Goal: Transaction & Acquisition: Purchase product/service

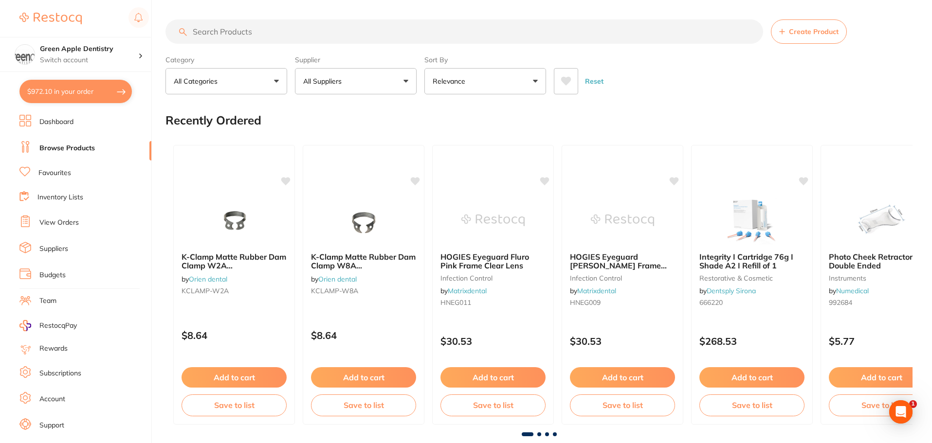
click at [301, 26] on input "search" at bounding box center [464, 31] width 598 height 24
click at [356, 84] on button "All Suppliers" at bounding box center [356, 81] width 122 height 26
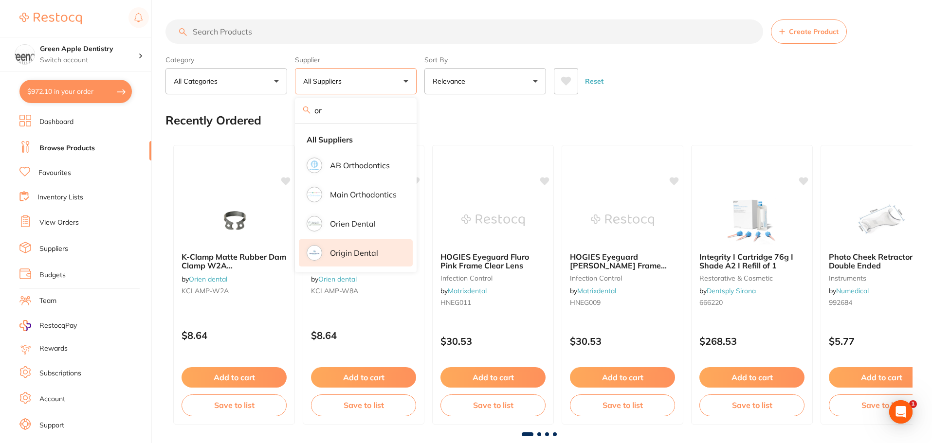
type input "or"
click at [359, 249] on p "Origin Dental" at bounding box center [354, 253] width 48 height 9
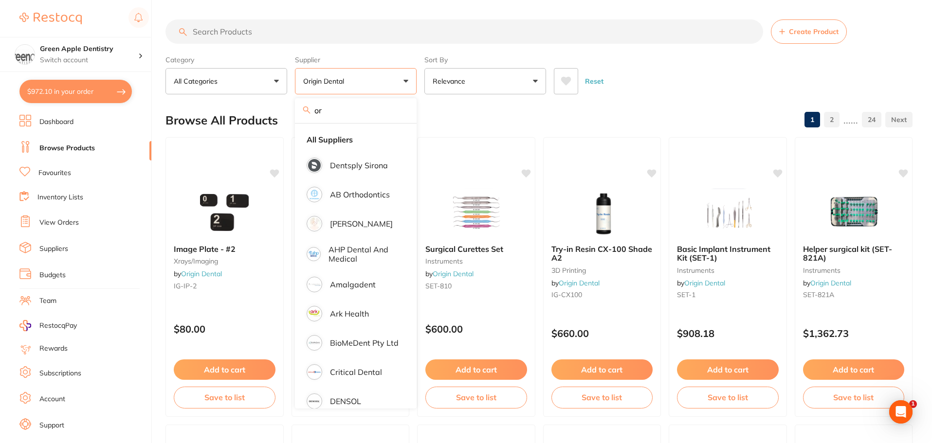
click at [454, 118] on div "Browse All Products 1 2 ...... 24" at bounding box center [538, 120] width 747 height 33
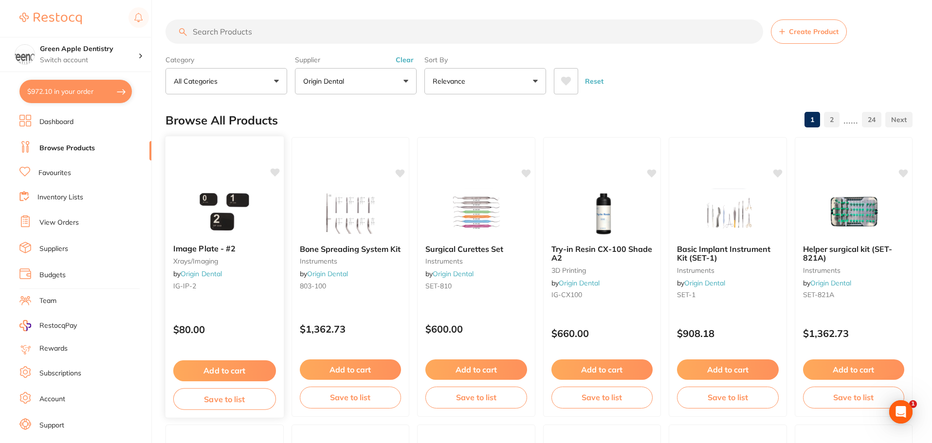
click at [234, 369] on button "Add to cart" at bounding box center [224, 371] width 103 height 21
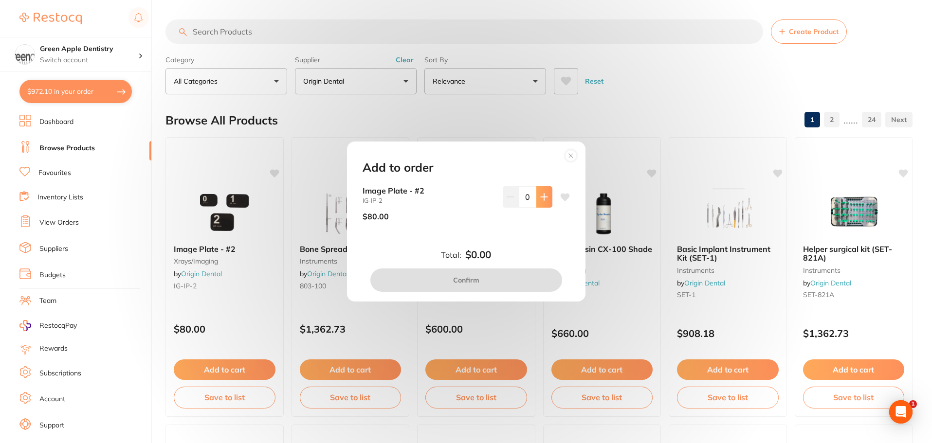
click at [541, 197] on icon at bounding box center [544, 197] width 6 height 6
type input "2"
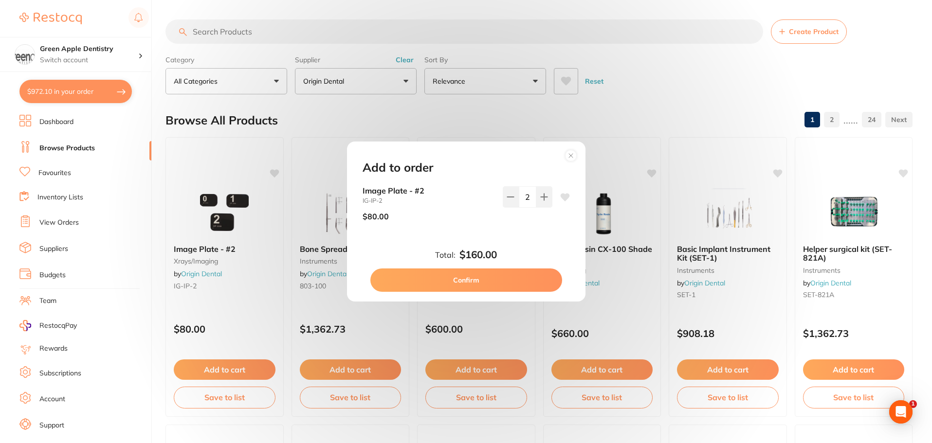
click at [496, 278] on button "Confirm" at bounding box center [466, 280] width 192 height 23
checkbox input "false"
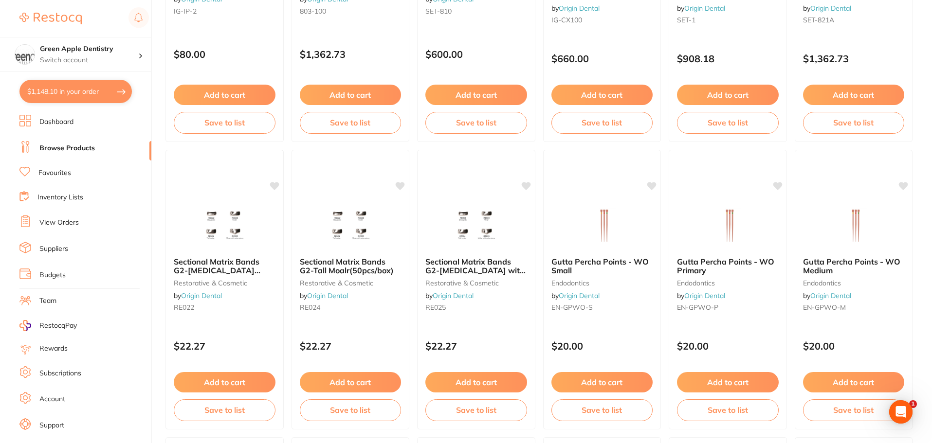
scroll to position [341, 0]
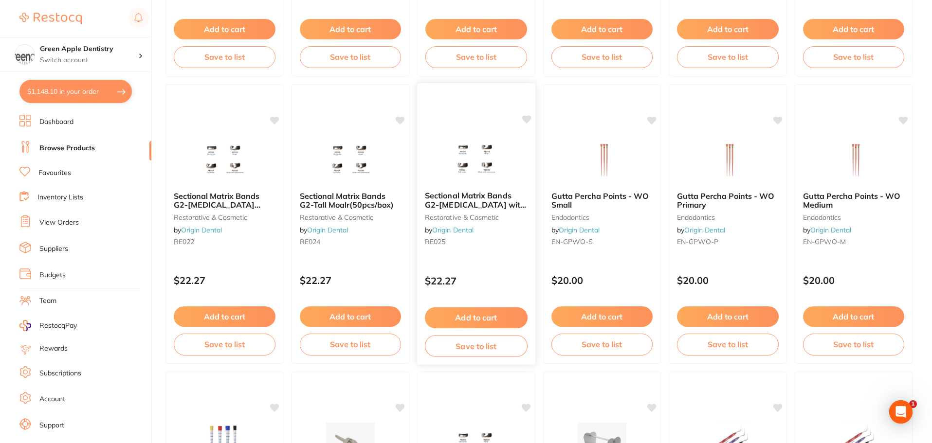
click at [488, 148] on img at bounding box center [476, 158] width 64 height 49
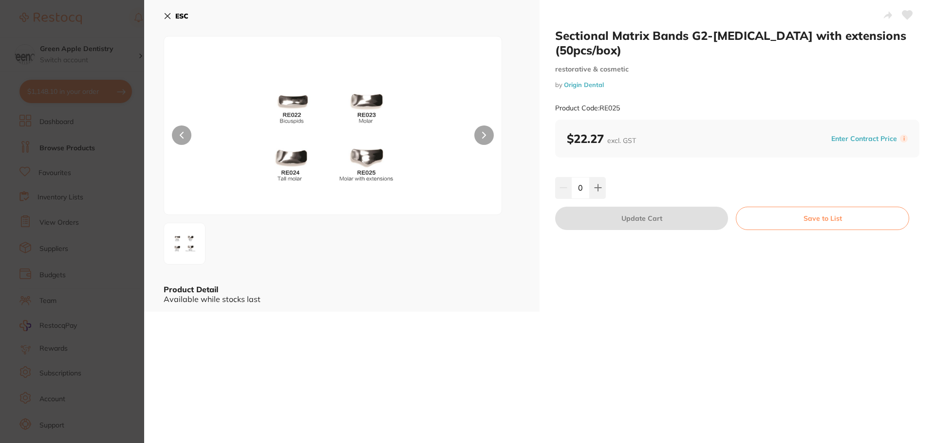
click at [170, 16] on icon at bounding box center [168, 16] width 8 height 8
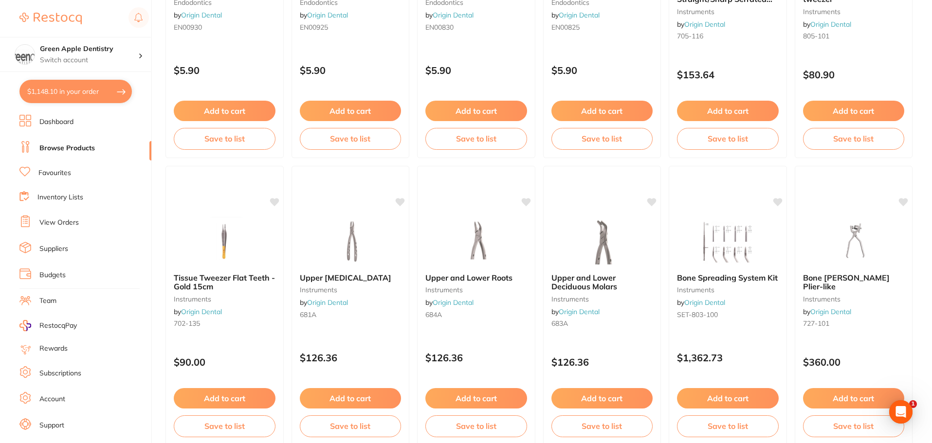
scroll to position [2326, 0]
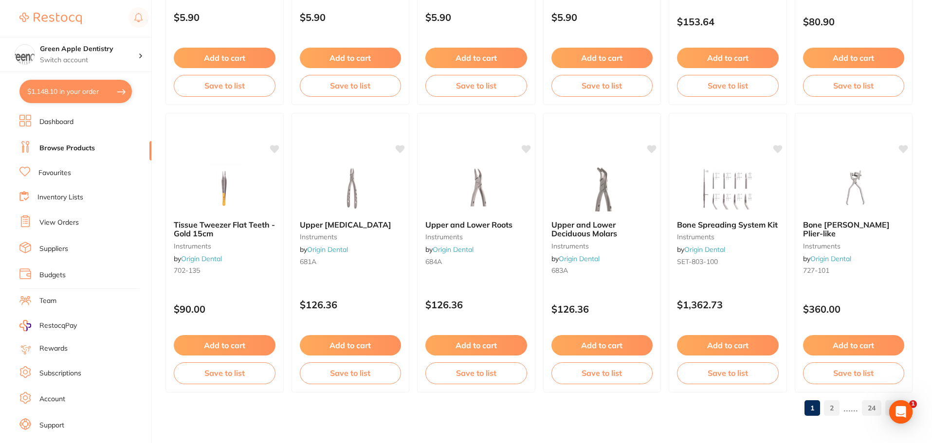
click at [827, 412] on link "2" at bounding box center [832, 408] width 16 height 19
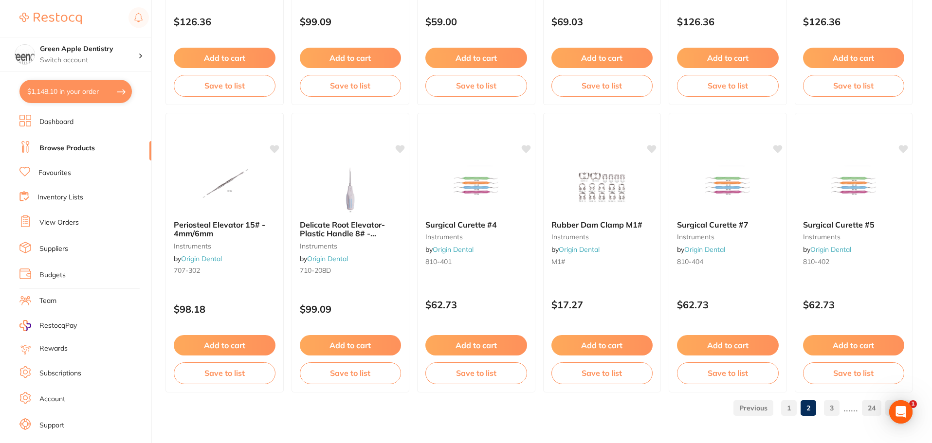
click at [834, 410] on link "3" at bounding box center [832, 408] width 16 height 19
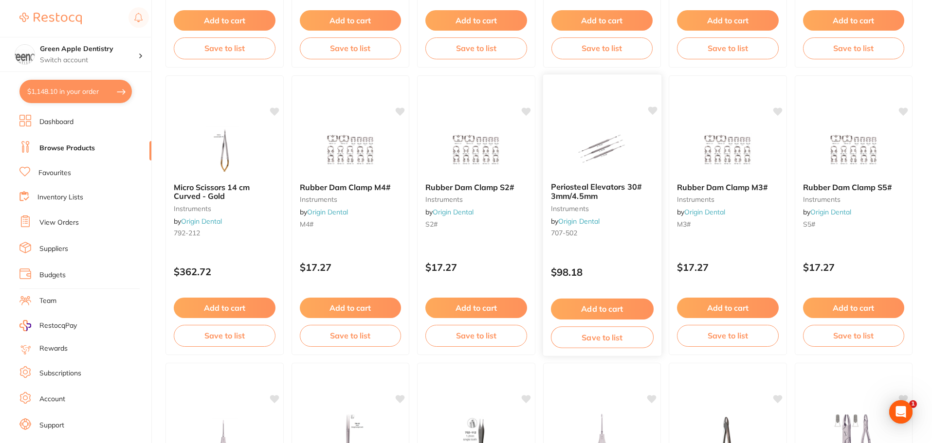
scroll to position [389, 0]
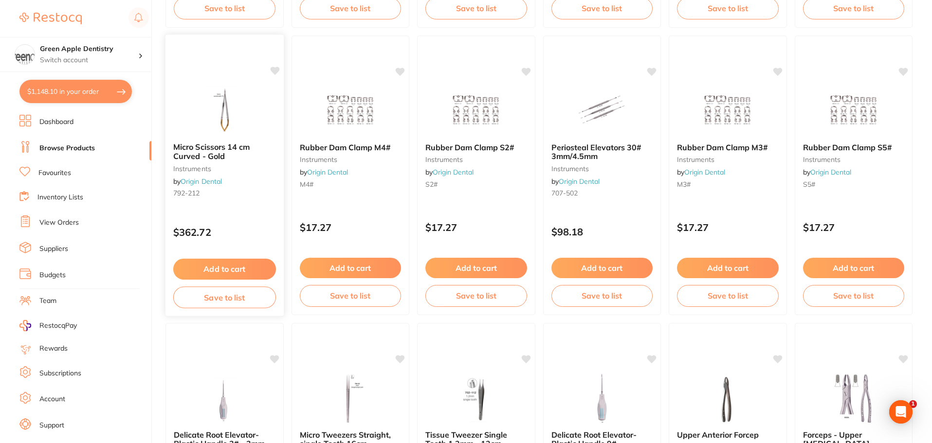
click at [214, 102] on img at bounding box center [225, 110] width 64 height 49
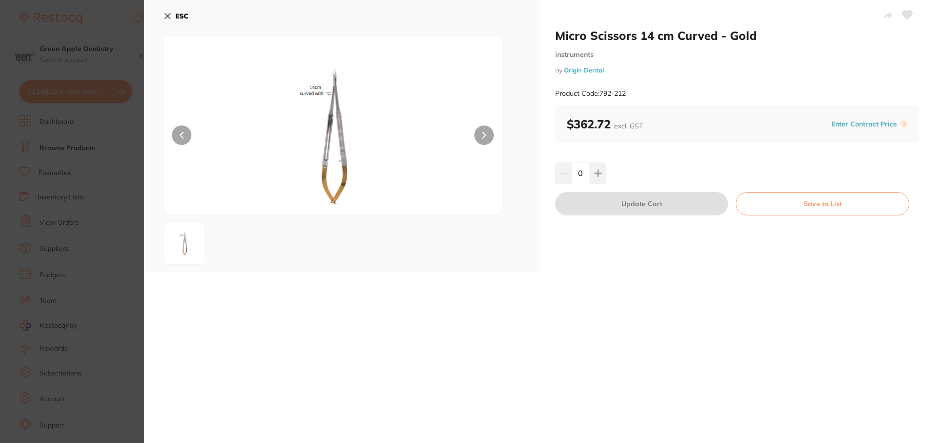
click at [170, 14] on icon at bounding box center [168, 16] width 8 height 8
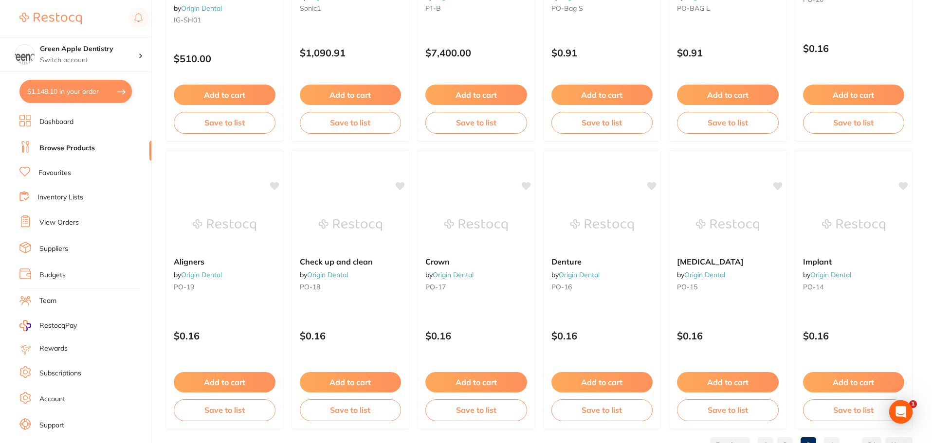
scroll to position [2326, 0]
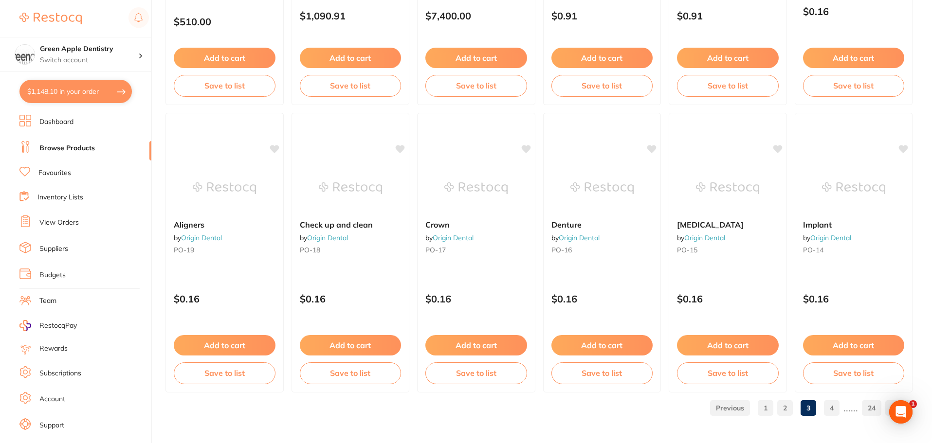
click at [838, 405] on link "4" at bounding box center [832, 408] width 16 height 19
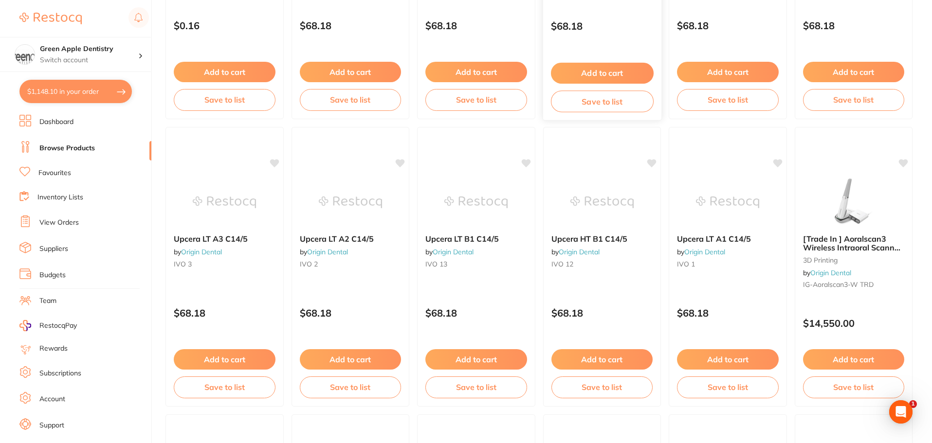
scroll to position [876, 0]
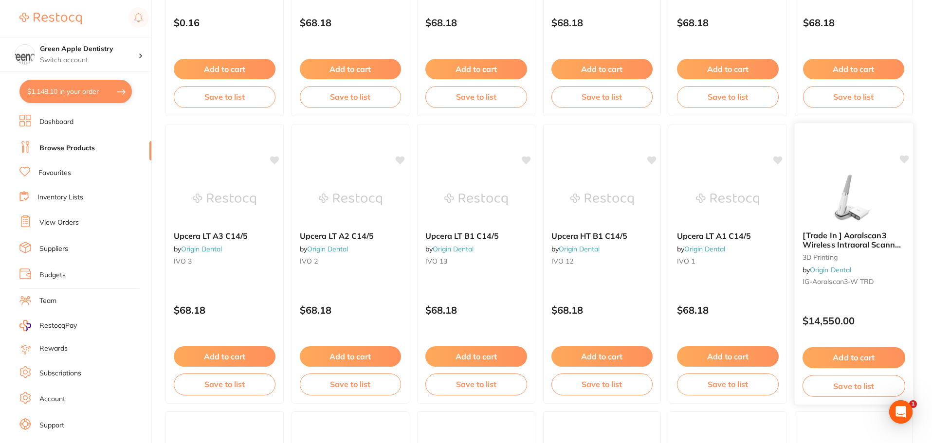
click at [857, 215] on img at bounding box center [854, 198] width 64 height 49
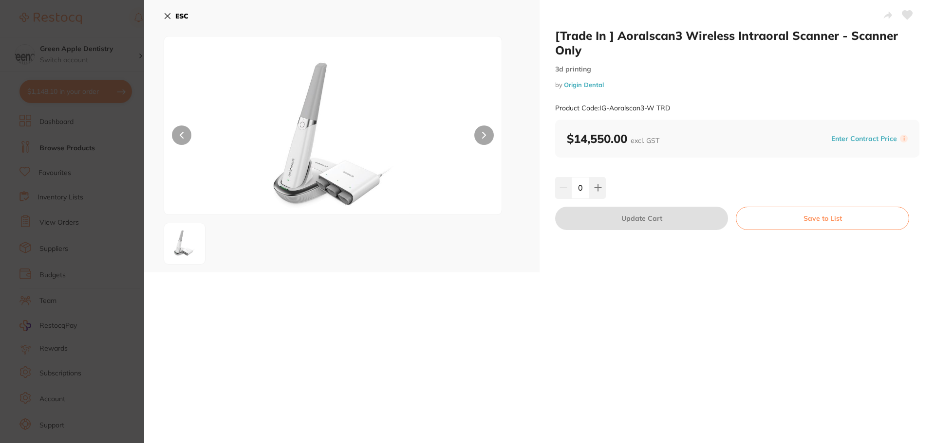
click at [188, 13] on b "ESC" at bounding box center [181, 16] width 13 height 9
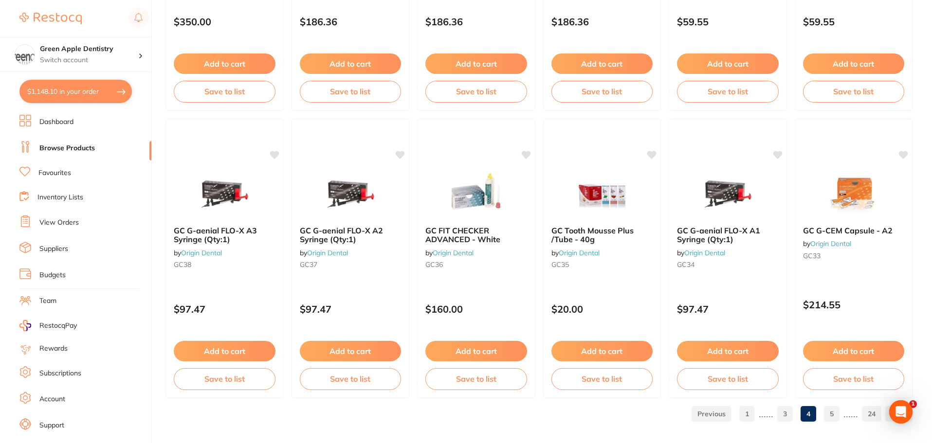
scroll to position [2326, 0]
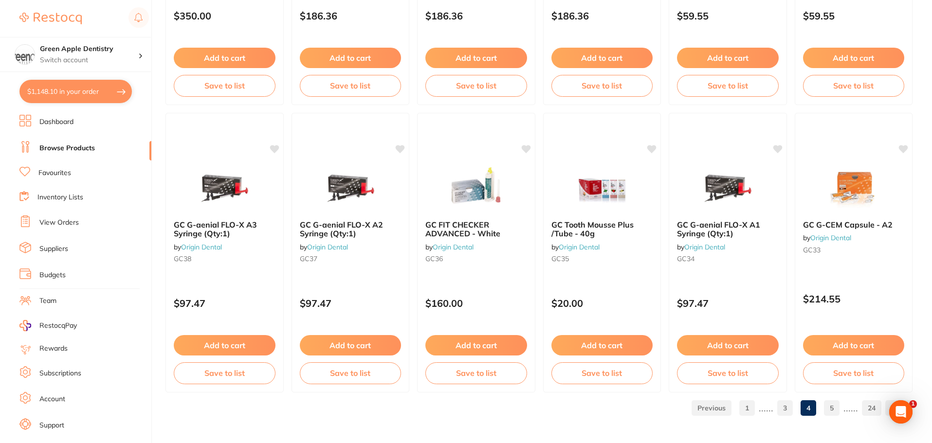
click at [832, 407] on link "5" at bounding box center [832, 408] width 16 height 19
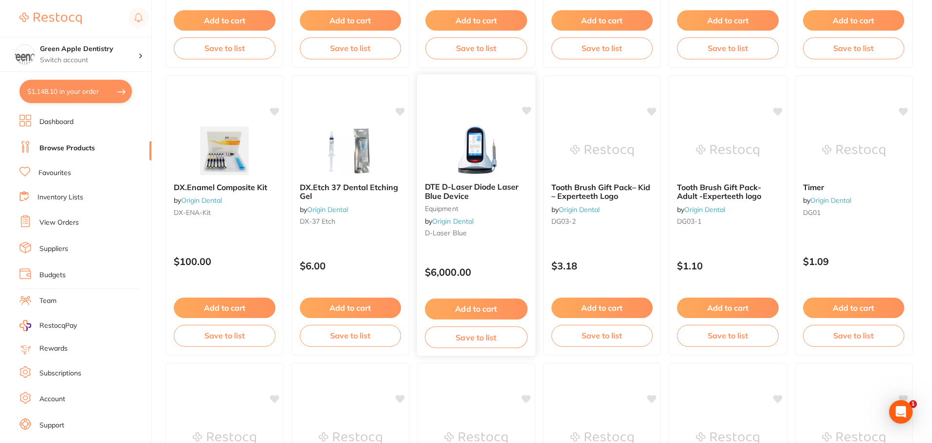
scroll to position [2093, 0]
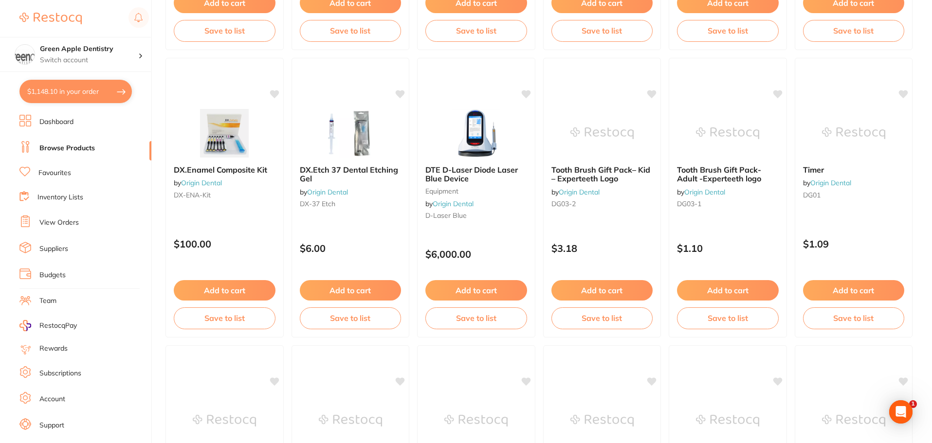
click at [195, 137] on img at bounding box center [224, 133] width 63 height 49
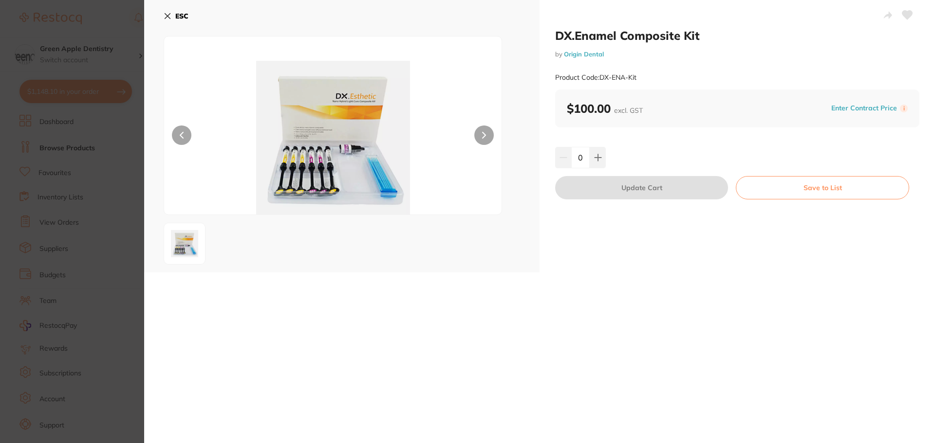
click at [178, 13] on b "ESC" at bounding box center [181, 16] width 13 height 9
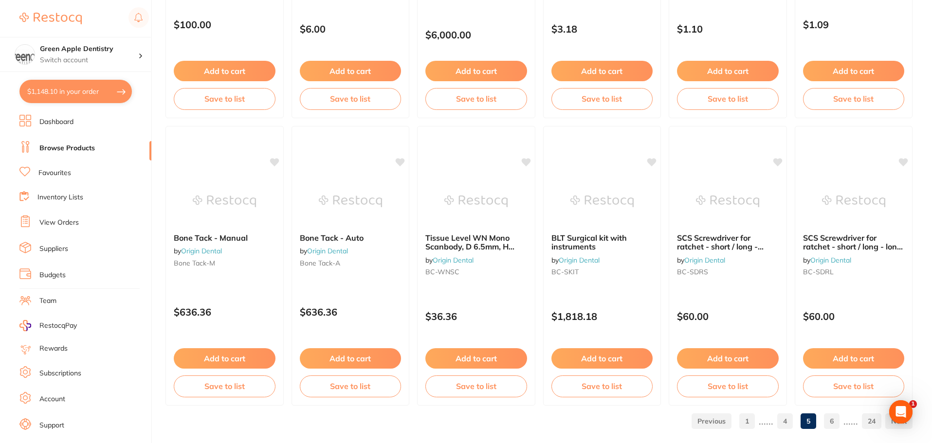
scroll to position [2326, 0]
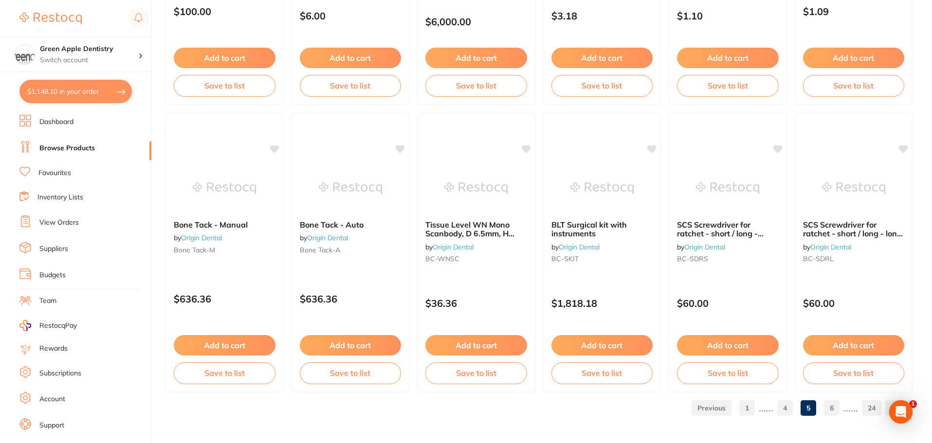
click at [836, 404] on link "6" at bounding box center [832, 408] width 16 height 19
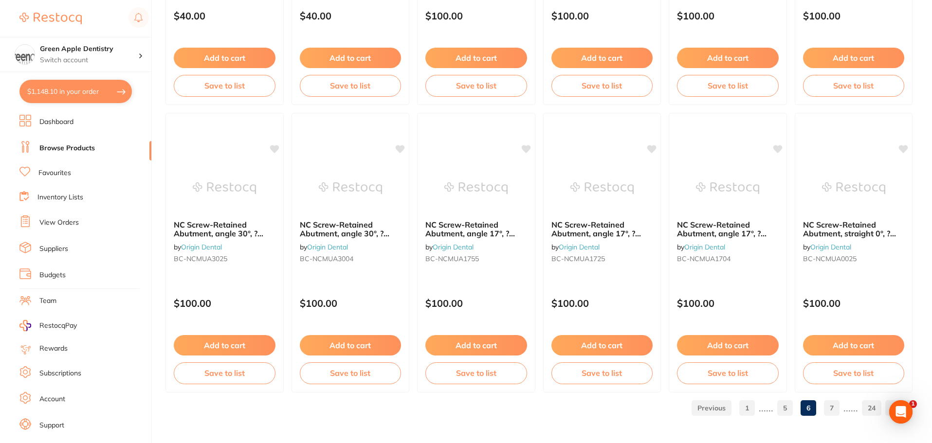
click at [833, 412] on link "7" at bounding box center [832, 408] width 16 height 19
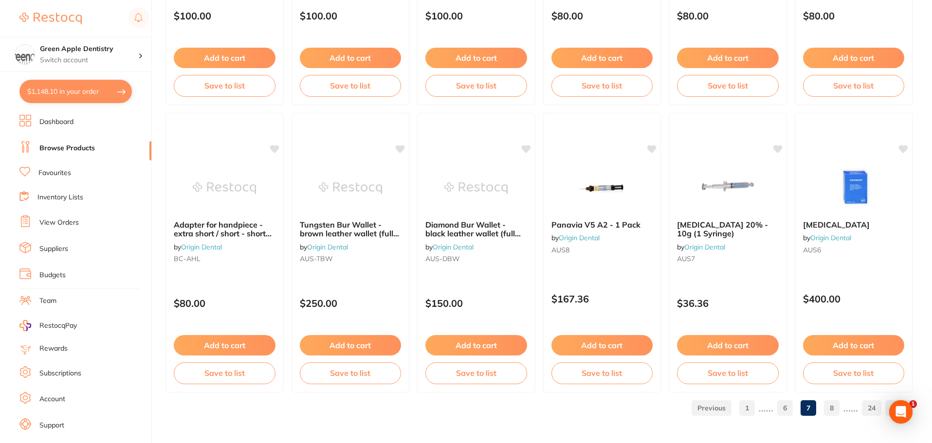
click at [836, 406] on link "8" at bounding box center [832, 408] width 16 height 19
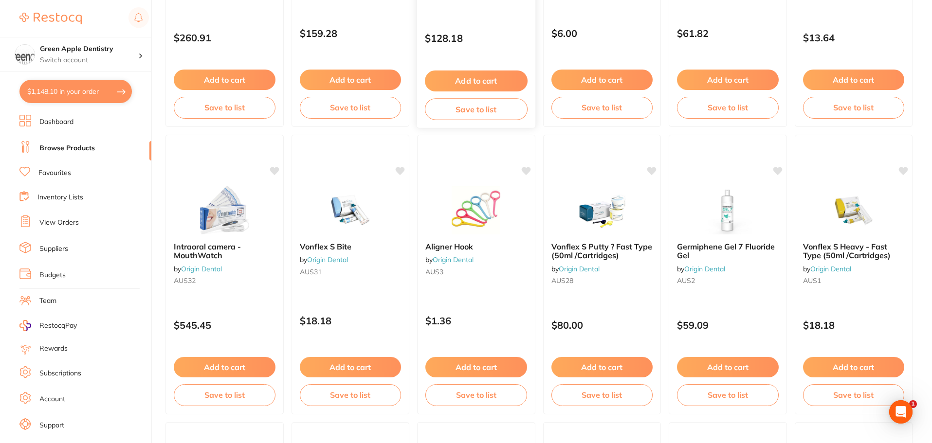
scroll to position [341, 0]
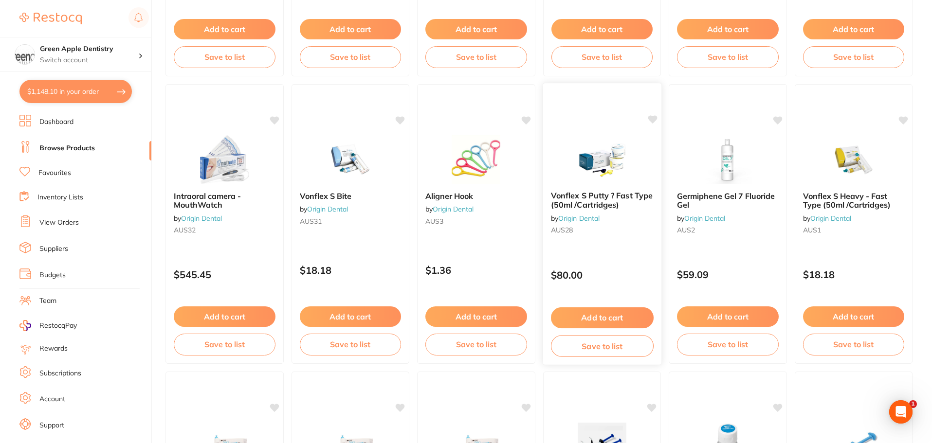
click at [625, 168] on img at bounding box center [602, 158] width 64 height 49
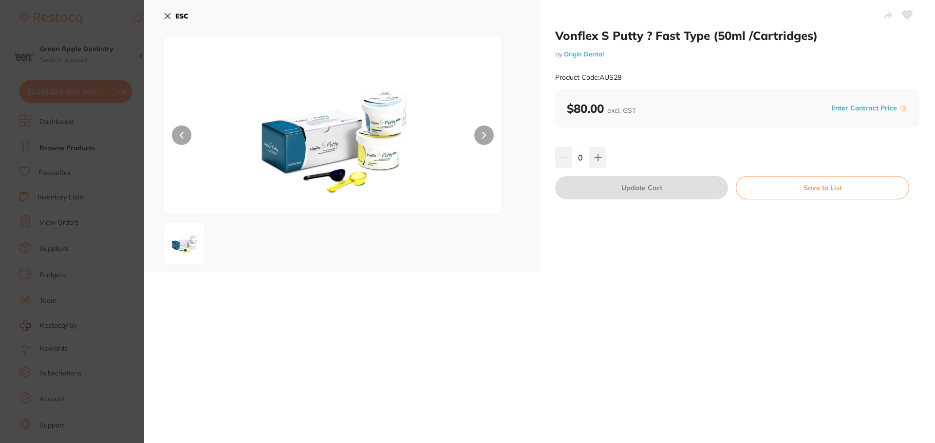
click at [186, 15] on b "ESC" at bounding box center [181, 16] width 13 height 9
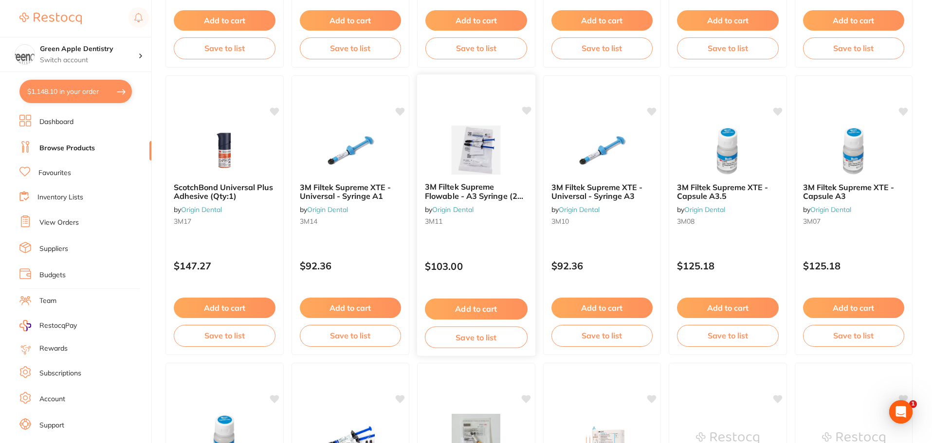
scroll to position [973, 0]
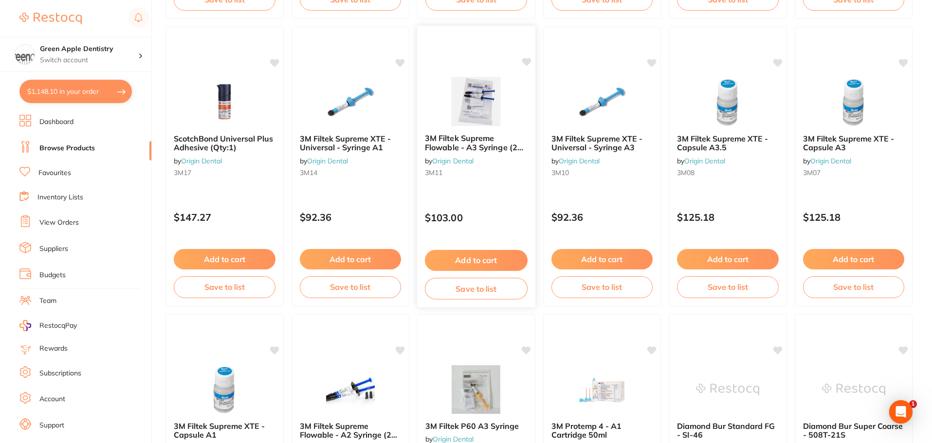
click at [459, 86] on img at bounding box center [476, 101] width 64 height 49
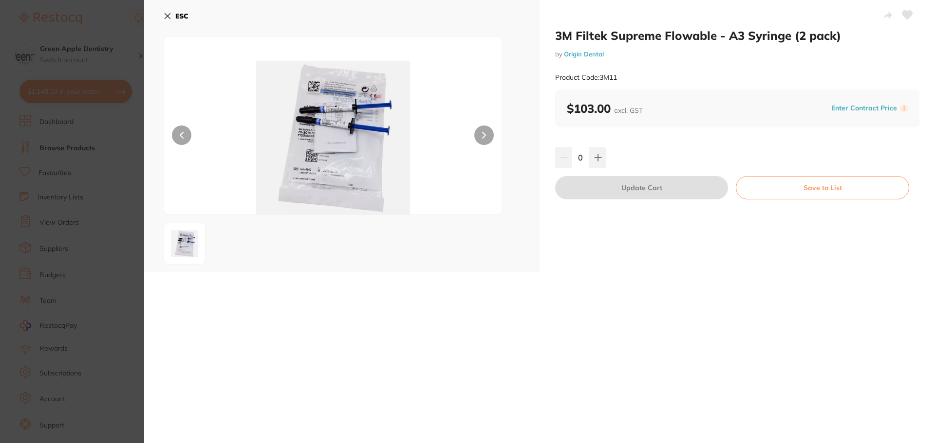
click at [174, 13] on button "ESC" at bounding box center [176, 16] width 25 height 17
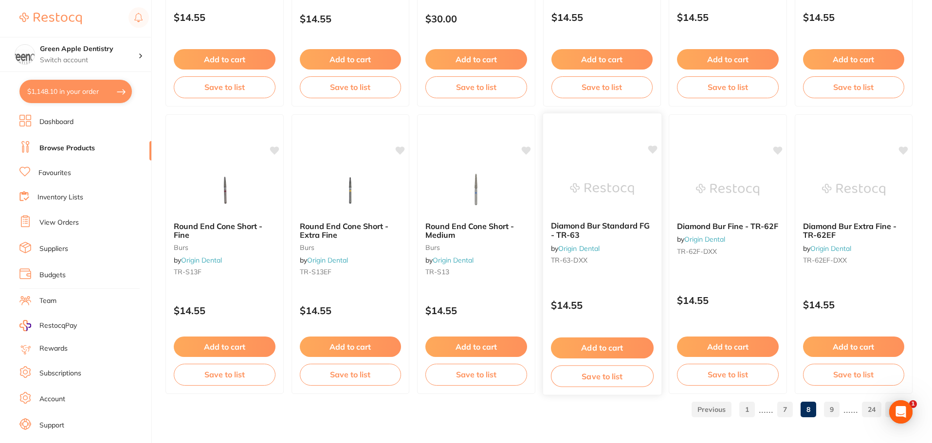
scroll to position [2326, 0]
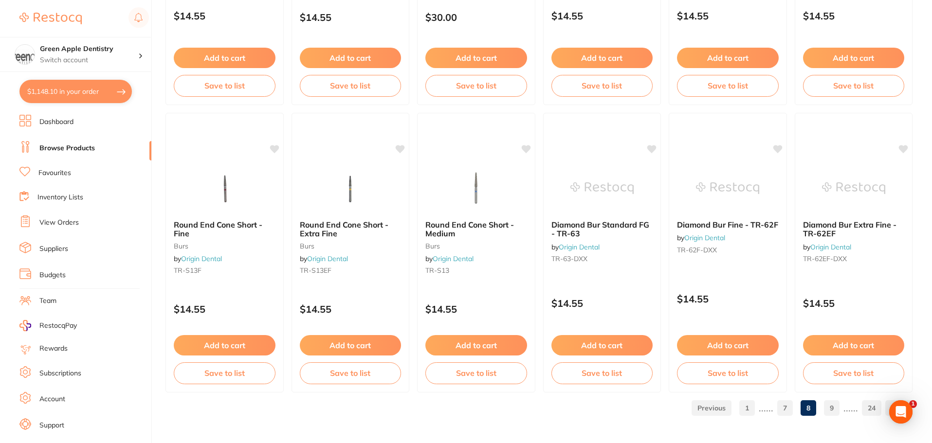
click at [838, 411] on link "9" at bounding box center [832, 408] width 16 height 19
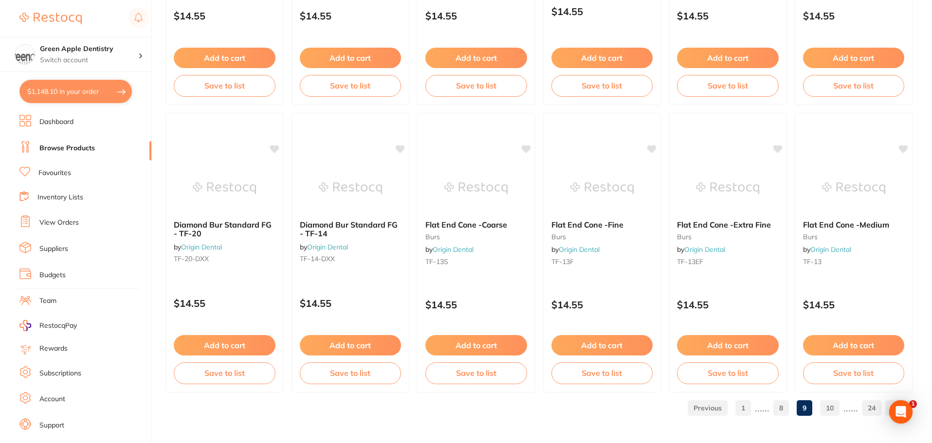
click at [830, 405] on link "10" at bounding box center [829, 408] width 19 height 19
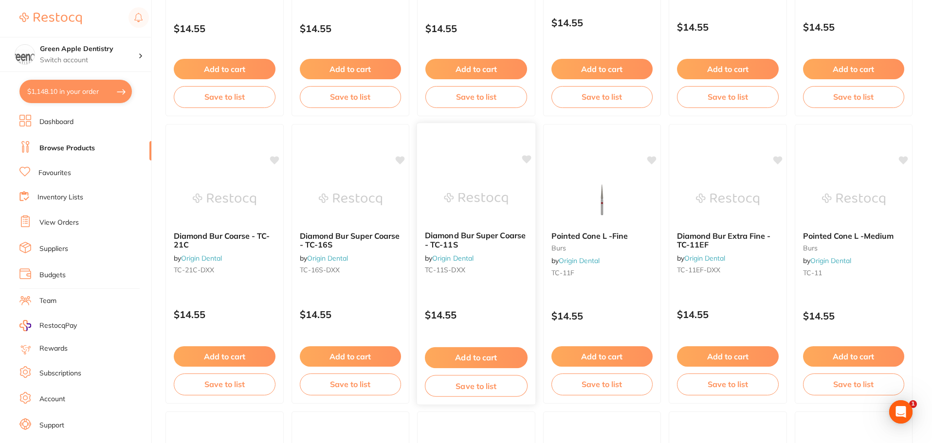
scroll to position [1217, 0]
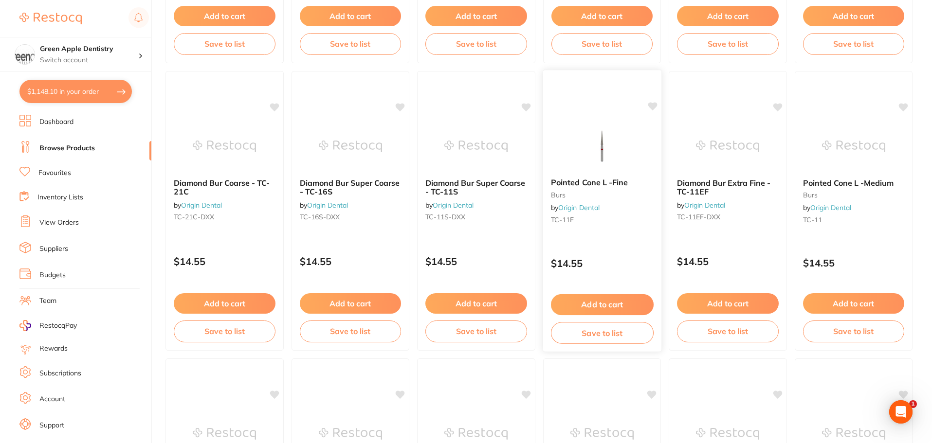
click at [618, 148] on img at bounding box center [602, 145] width 64 height 49
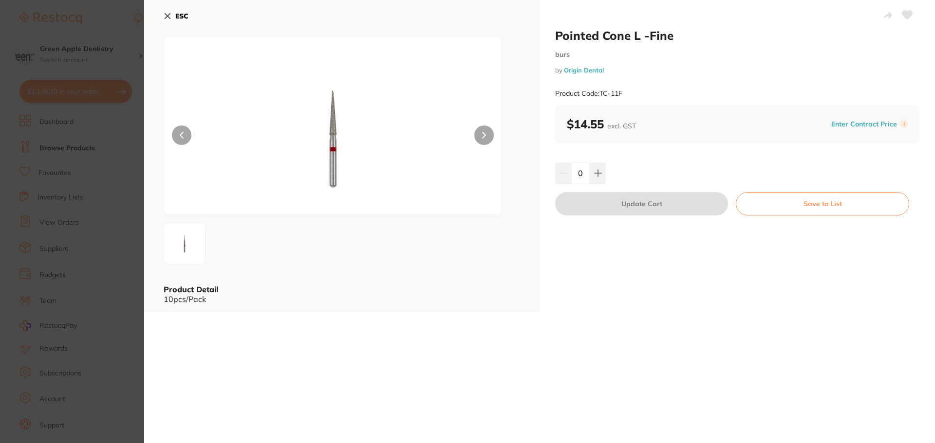
click at [186, 16] on b "ESC" at bounding box center [181, 16] width 13 height 9
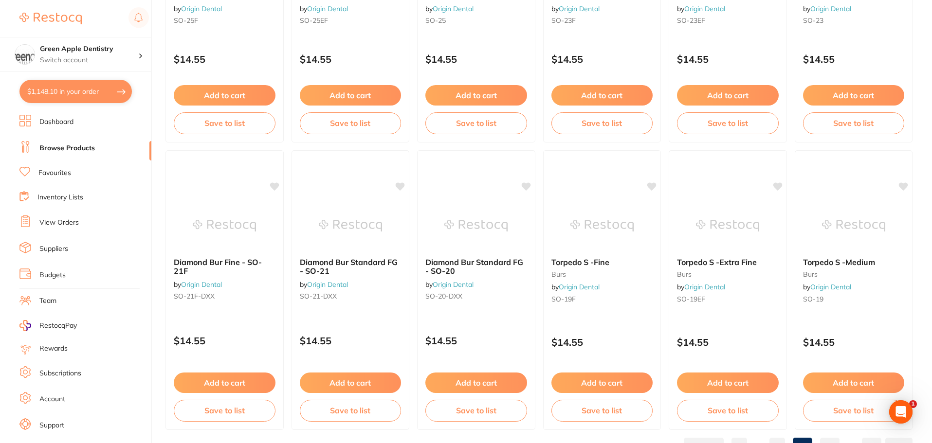
scroll to position [2326, 0]
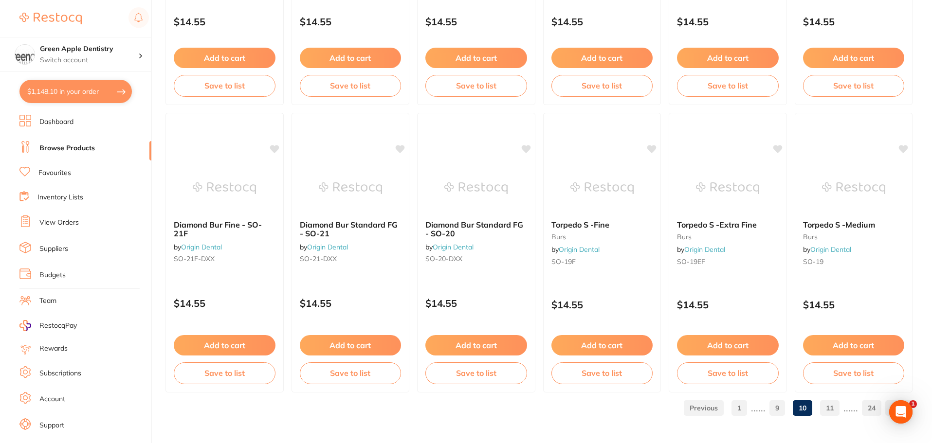
click at [830, 404] on link "11" at bounding box center [829, 408] width 19 height 19
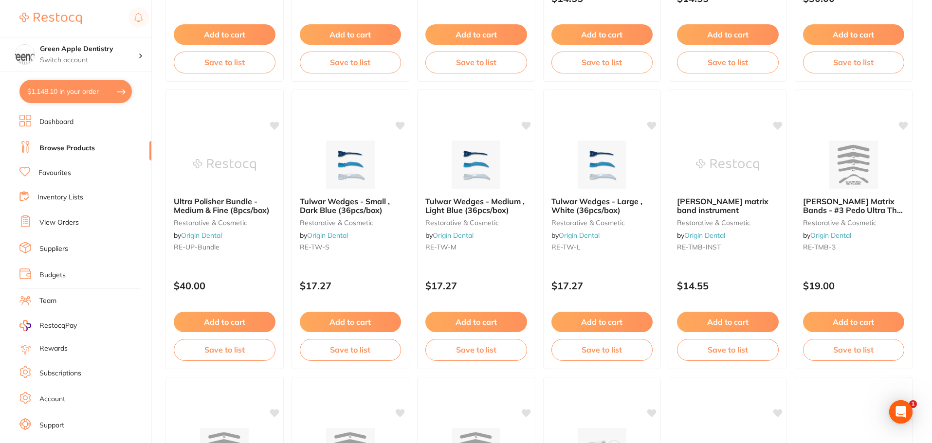
scroll to position [1509, 0]
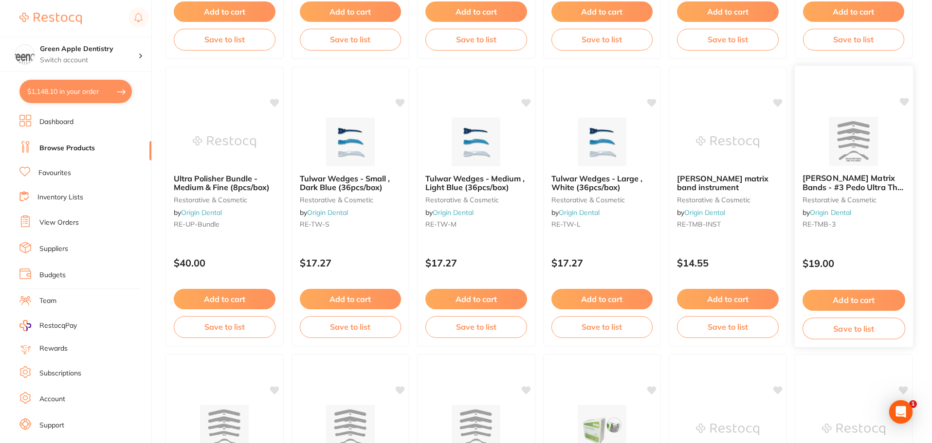
click at [841, 132] on img at bounding box center [854, 141] width 64 height 49
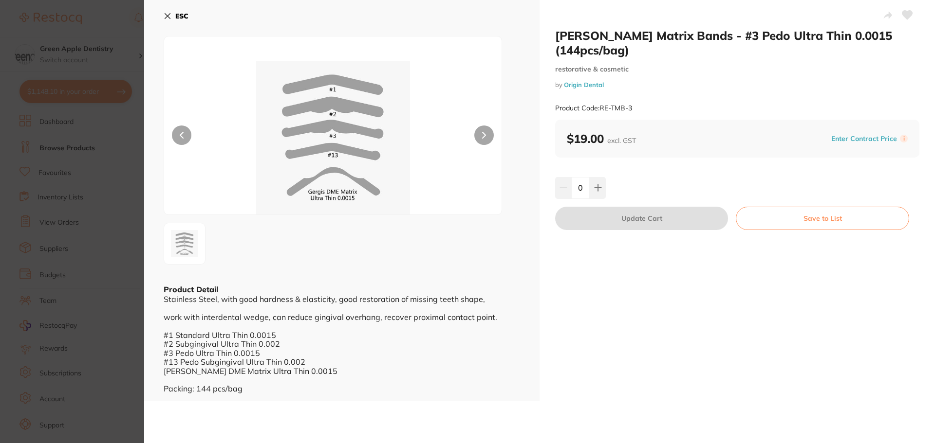
click at [179, 9] on button "ESC" at bounding box center [176, 16] width 25 height 17
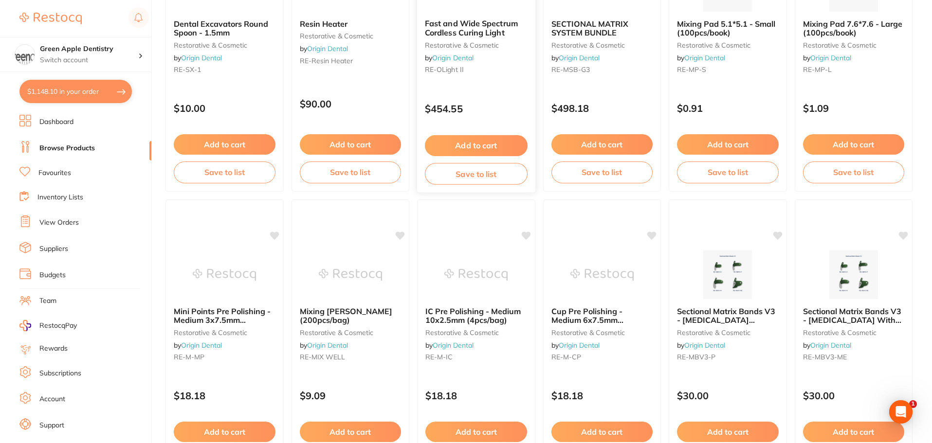
scroll to position [2326, 0]
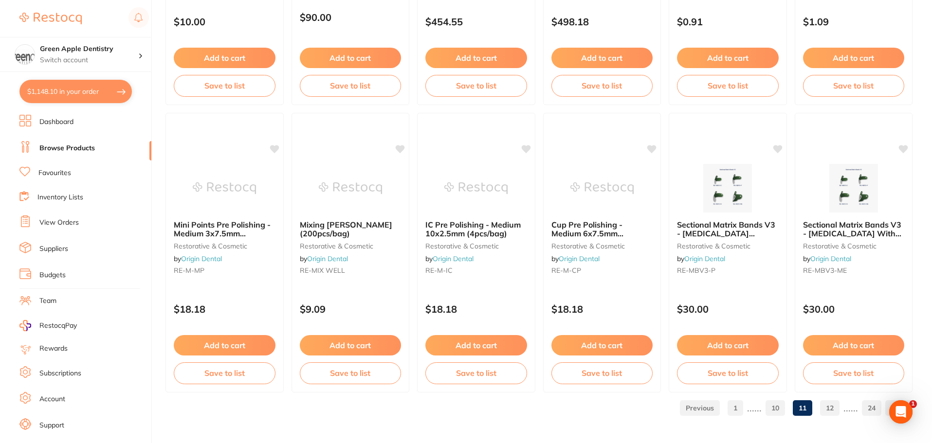
click at [832, 407] on link "12" at bounding box center [829, 408] width 19 height 19
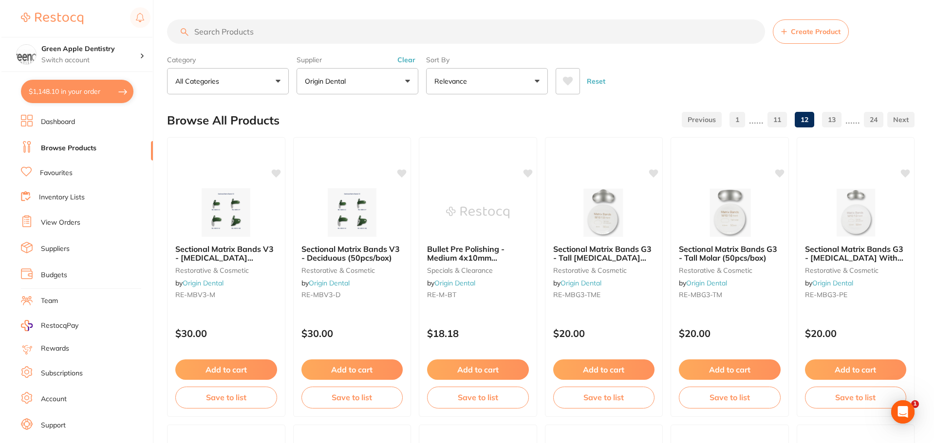
scroll to position [0, 0]
click at [269, 208] on div at bounding box center [224, 211] width 118 height 49
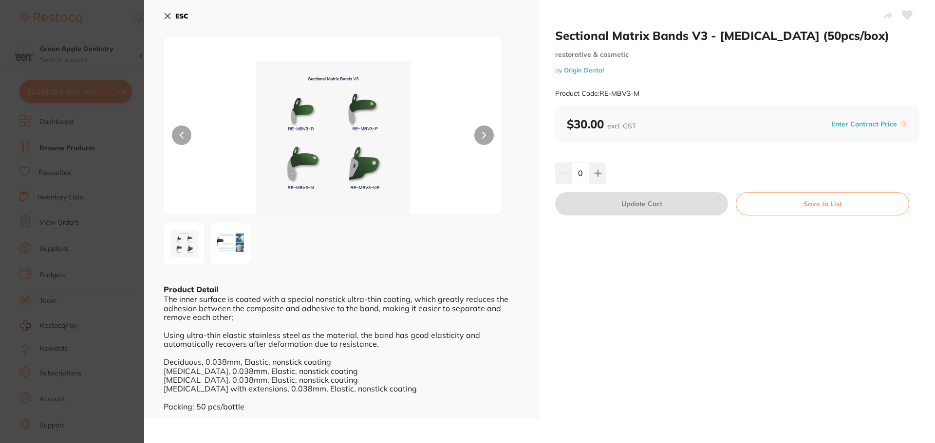
click at [182, 12] on b "ESC" at bounding box center [181, 16] width 13 height 9
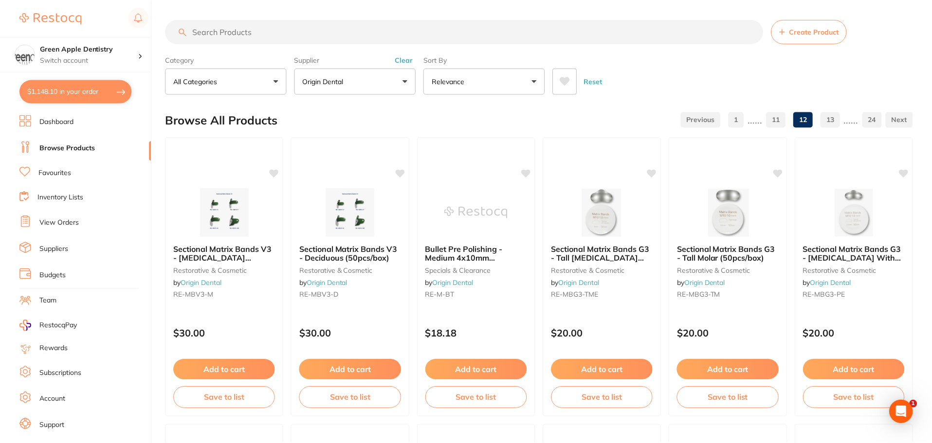
scroll to position [2326, 0]
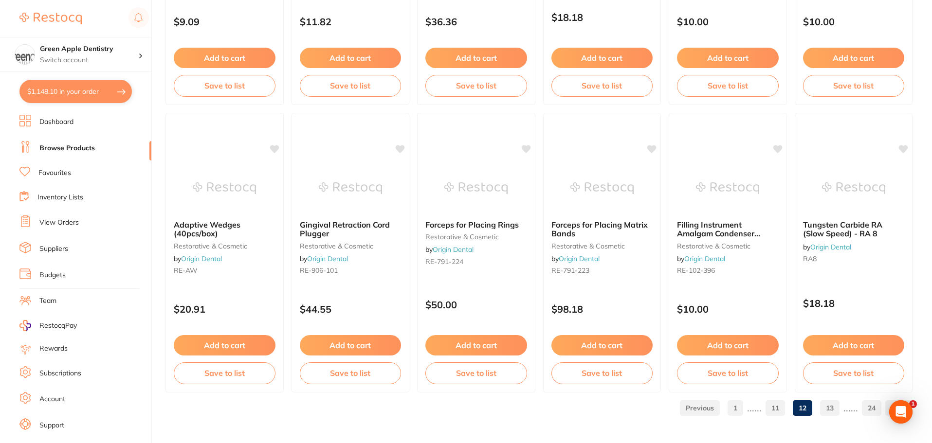
click at [828, 414] on link "13" at bounding box center [829, 408] width 19 height 19
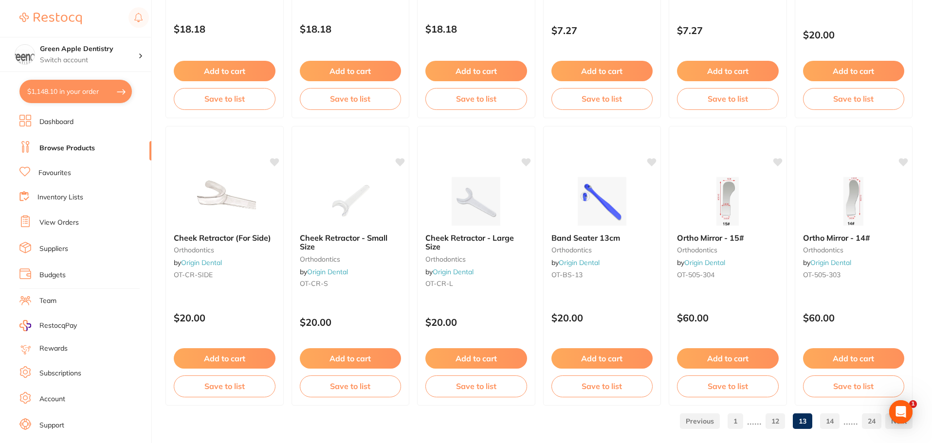
scroll to position [2326, 0]
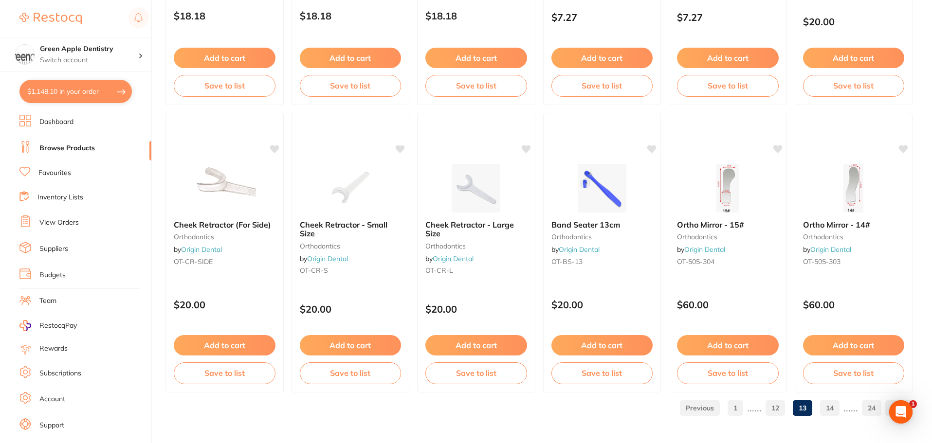
click at [829, 407] on link "14" at bounding box center [829, 408] width 19 height 19
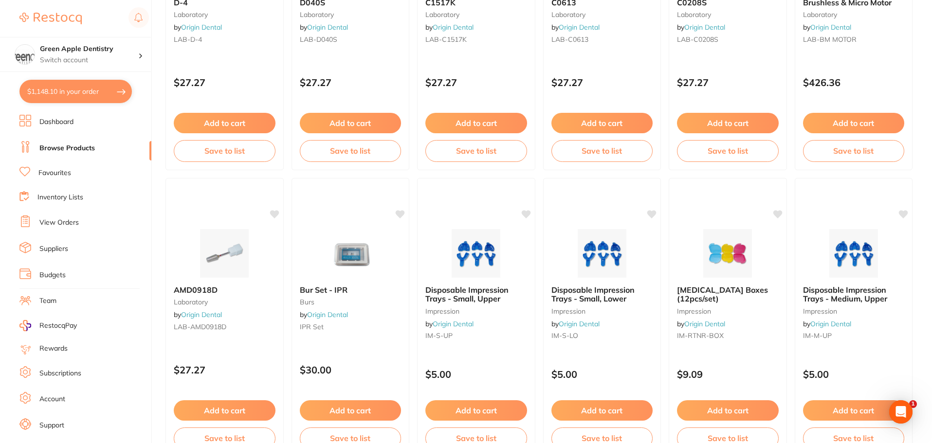
scroll to position [2288, 0]
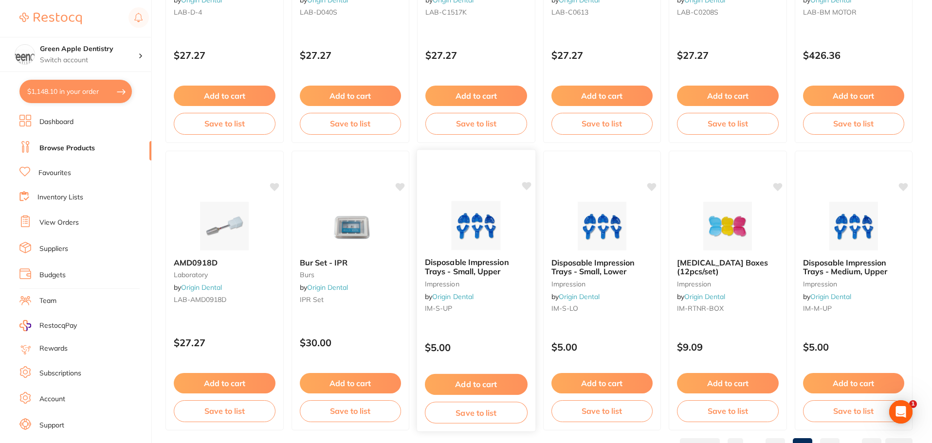
click at [493, 238] on img at bounding box center [476, 225] width 64 height 49
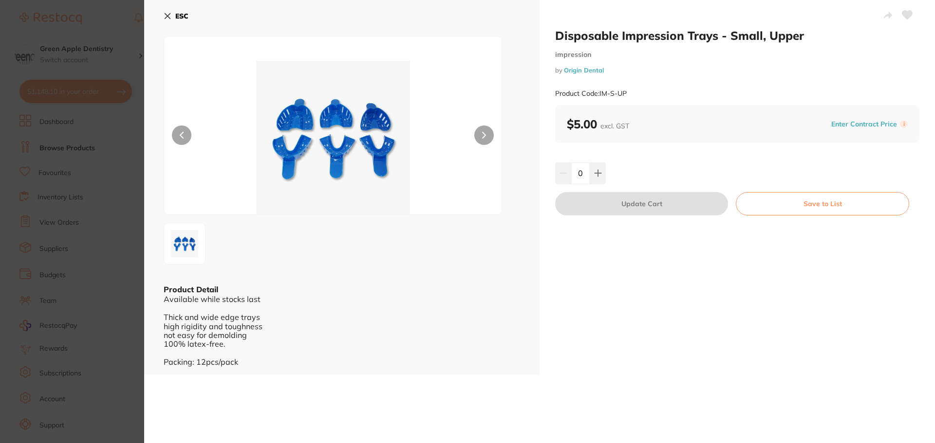
click at [178, 20] on button "ESC" at bounding box center [176, 16] width 25 height 17
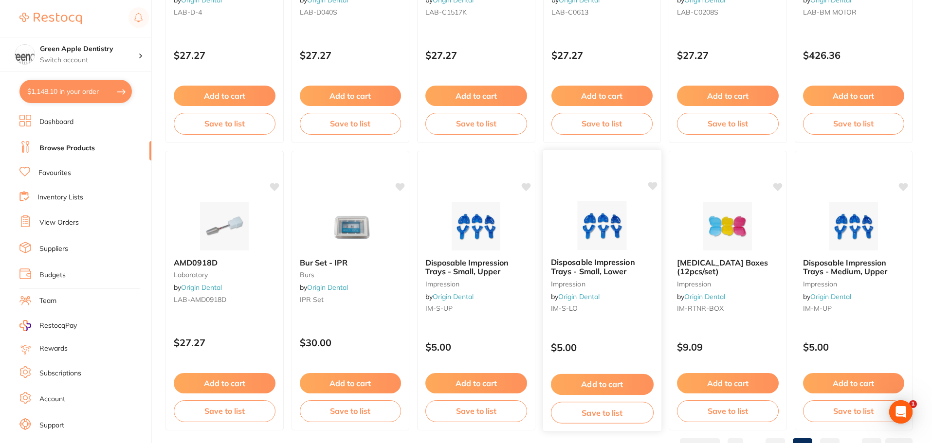
scroll to position [2326, 0]
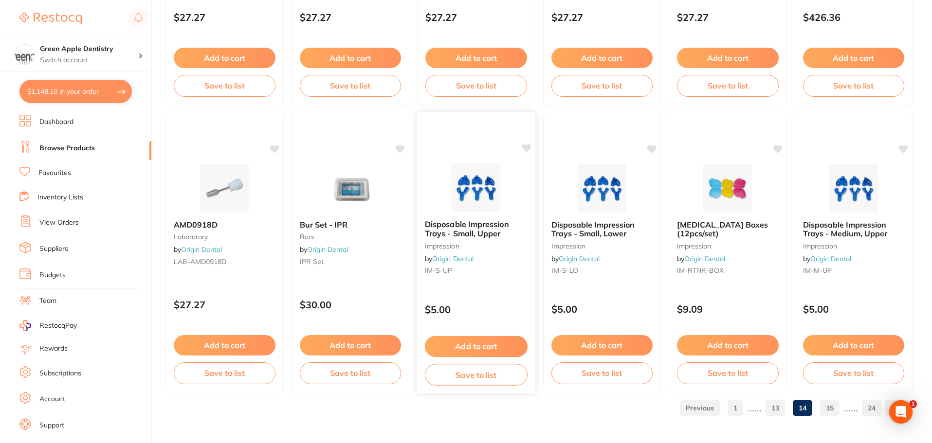
click at [489, 346] on button "Add to cart" at bounding box center [476, 346] width 103 height 21
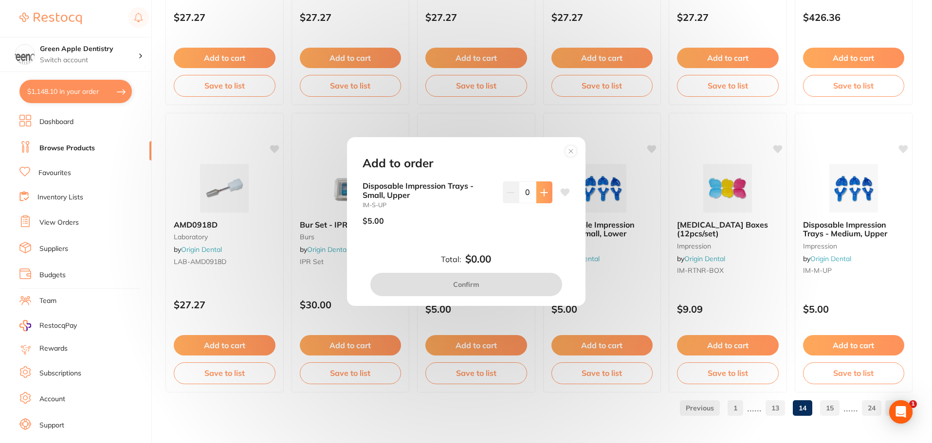
scroll to position [0, 0]
click at [543, 191] on icon at bounding box center [544, 193] width 8 height 8
type input "1"
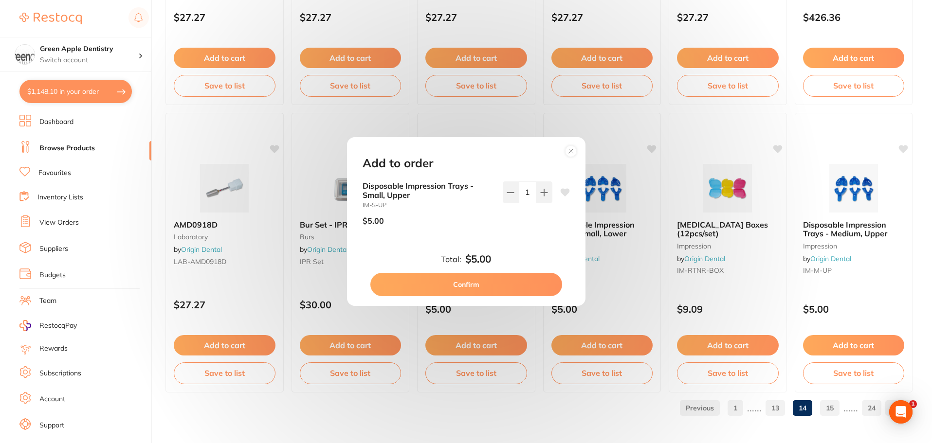
click at [489, 286] on button "Confirm" at bounding box center [466, 284] width 192 height 23
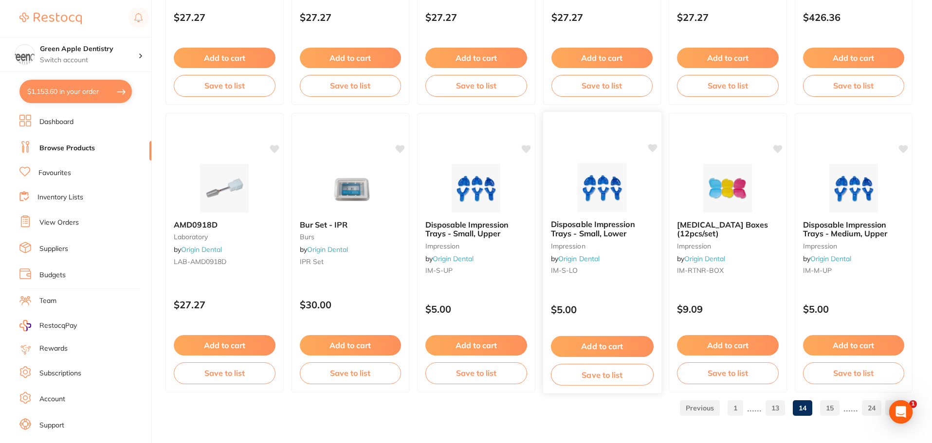
click at [594, 345] on button "Add to cart" at bounding box center [602, 346] width 103 height 21
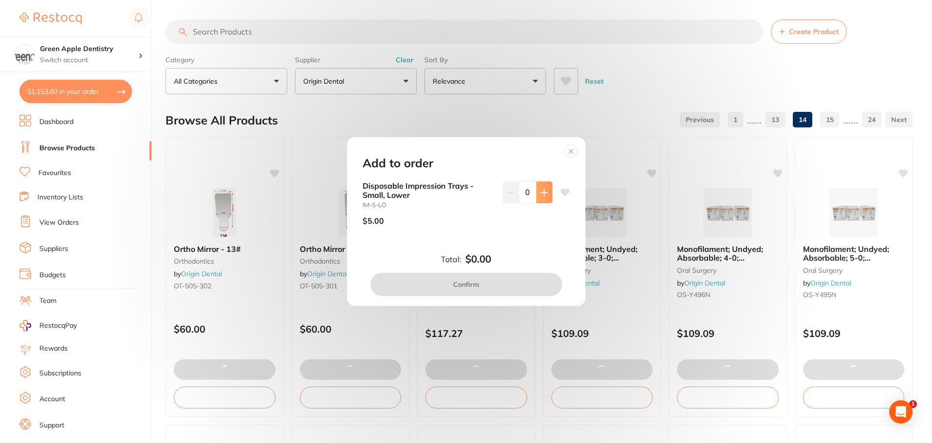
click at [540, 199] on button at bounding box center [544, 192] width 16 height 21
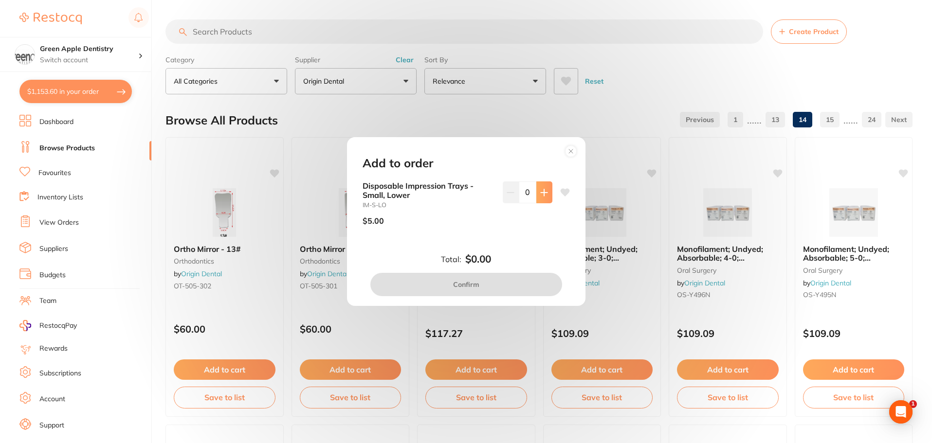
click at [541, 199] on button at bounding box center [544, 192] width 16 height 21
type input "1"
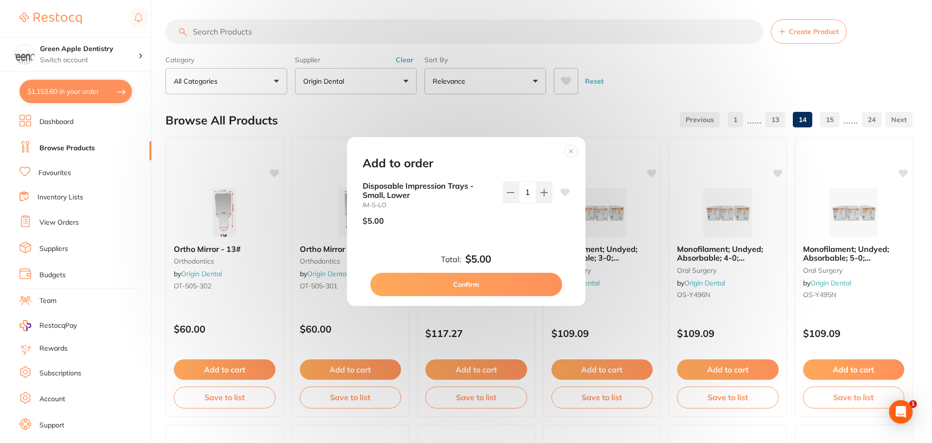
click at [496, 279] on button "Confirm" at bounding box center [466, 284] width 192 height 23
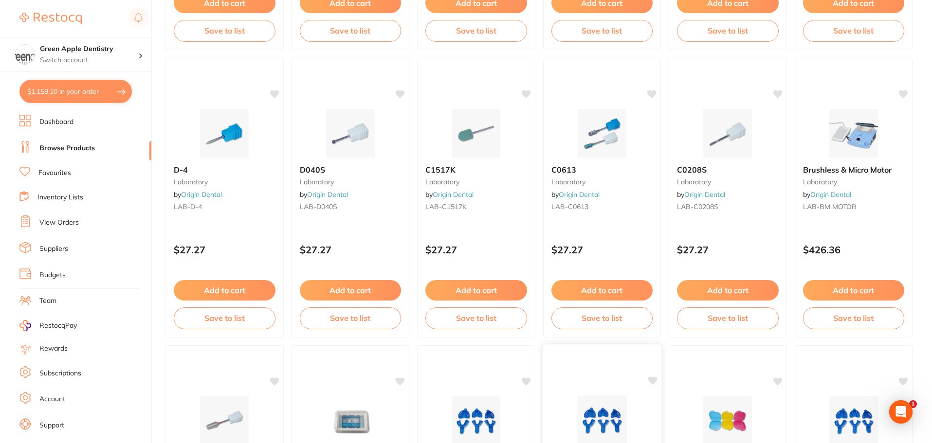
scroll to position [2326, 0]
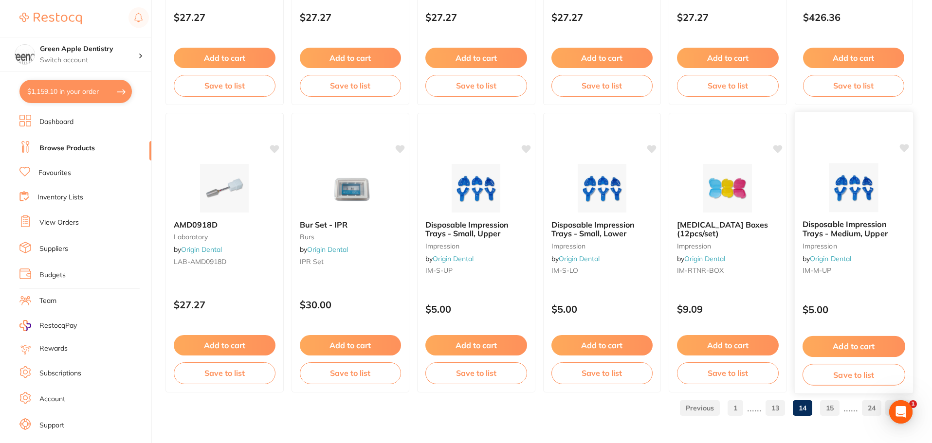
click at [855, 342] on button "Add to cart" at bounding box center [853, 346] width 103 height 21
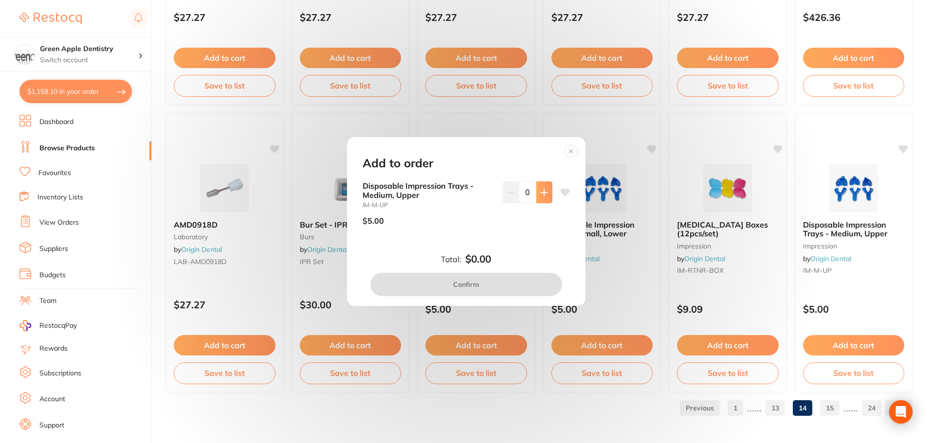
click at [539, 201] on button at bounding box center [544, 192] width 16 height 21
type input "1"
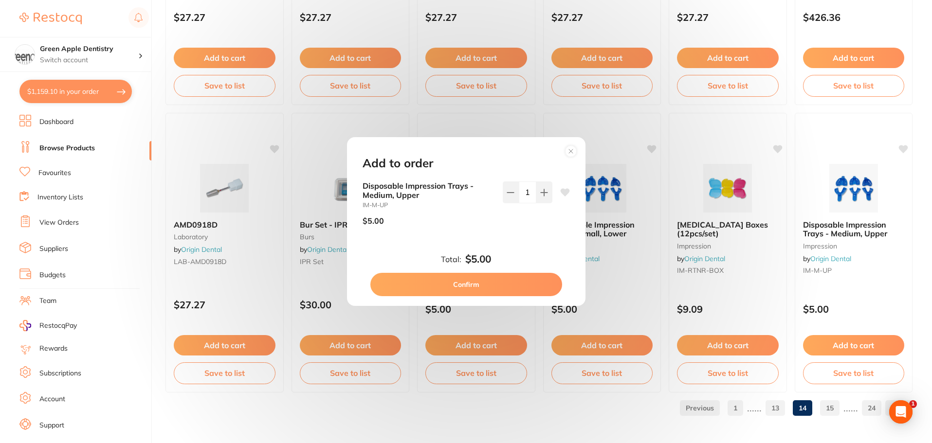
scroll to position [0, 0]
click at [484, 289] on button "Confirm" at bounding box center [466, 284] width 192 height 23
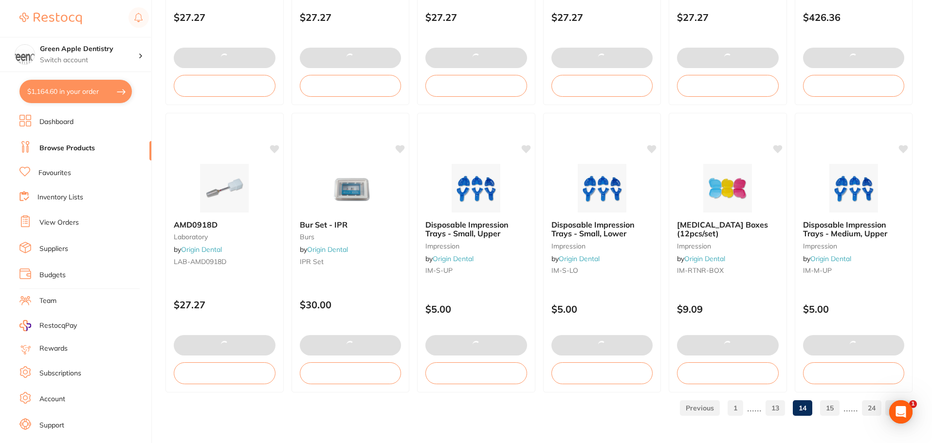
click at [836, 404] on link "15" at bounding box center [829, 408] width 19 height 19
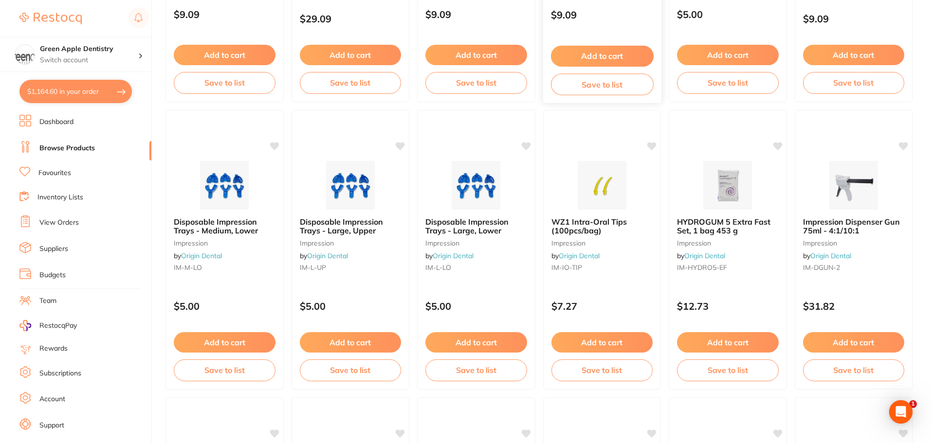
scroll to position [389, 0]
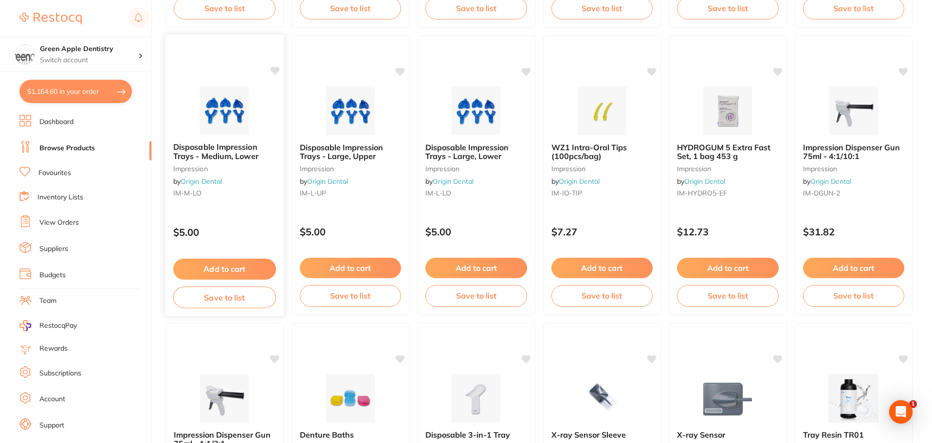
click at [248, 129] on img at bounding box center [225, 110] width 64 height 49
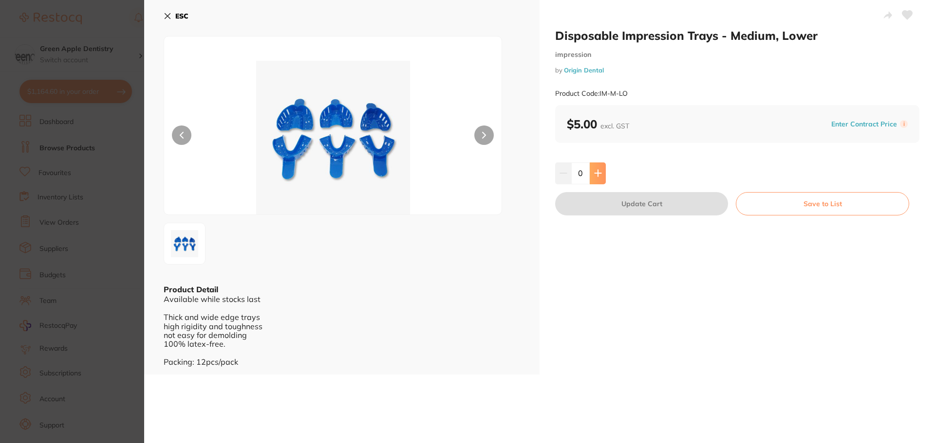
click at [602, 176] on button at bounding box center [597, 173] width 16 height 21
type input "1"
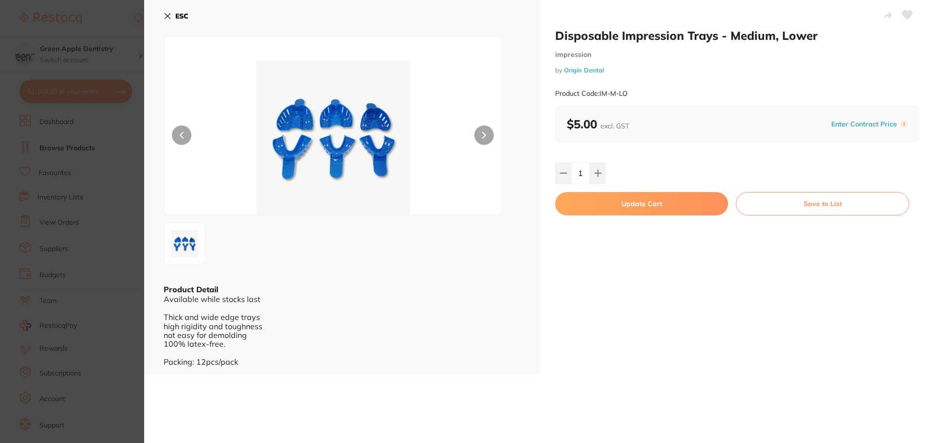
click at [657, 200] on button "Update Cart" at bounding box center [641, 203] width 173 height 23
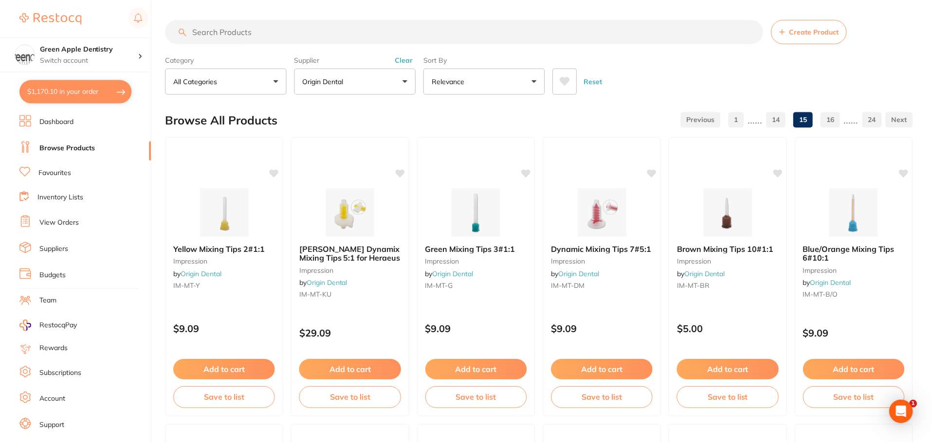
scroll to position [389, 0]
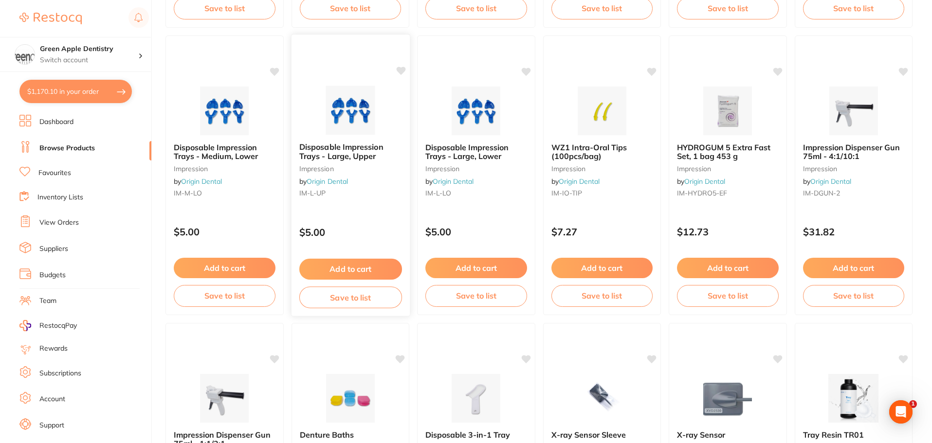
click at [369, 268] on button "Add to cart" at bounding box center [350, 269] width 103 height 21
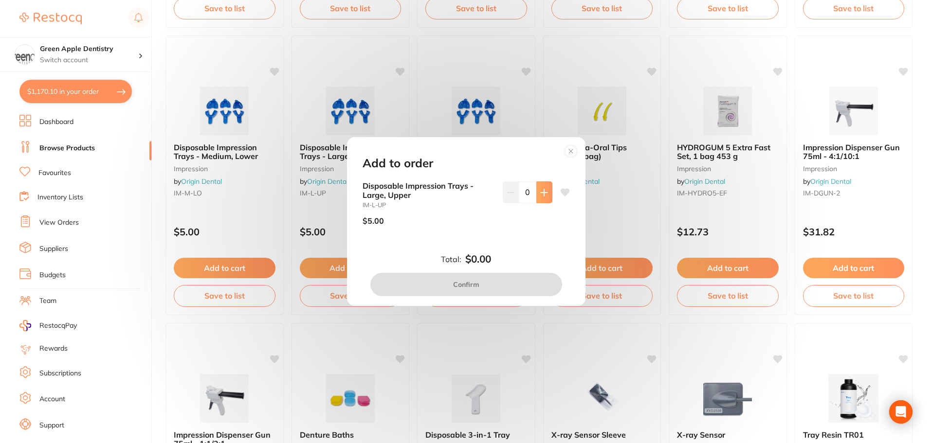
click at [544, 193] on icon at bounding box center [544, 193] width 8 height 8
type input "1"
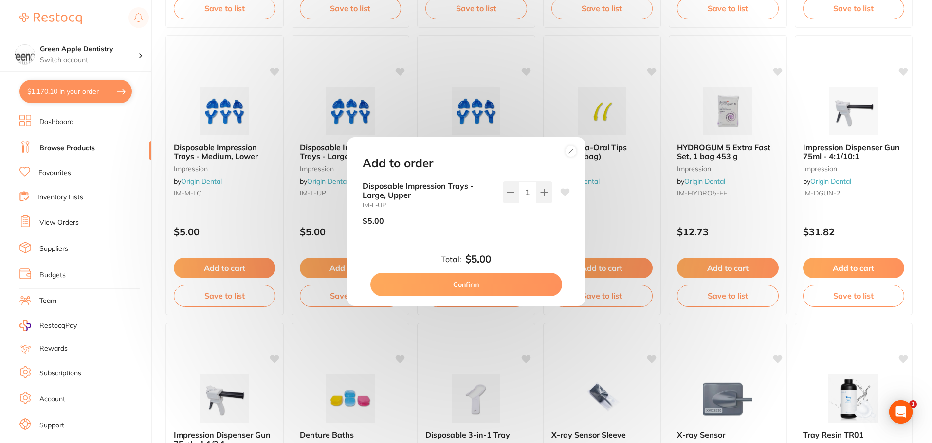
scroll to position [0, 0]
click at [497, 283] on button "Confirm" at bounding box center [466, 284] width 192 height 23
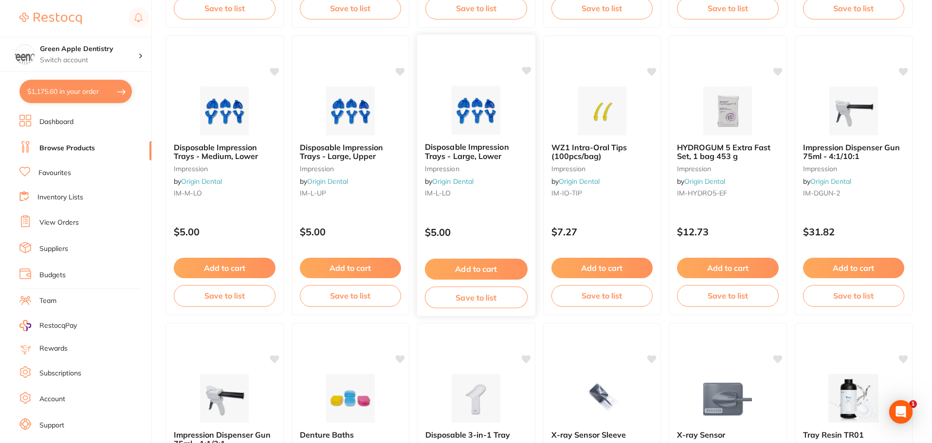
click at [495, 272] on button "Add to cart" at bounding box center [476, 269] width 103 height 21
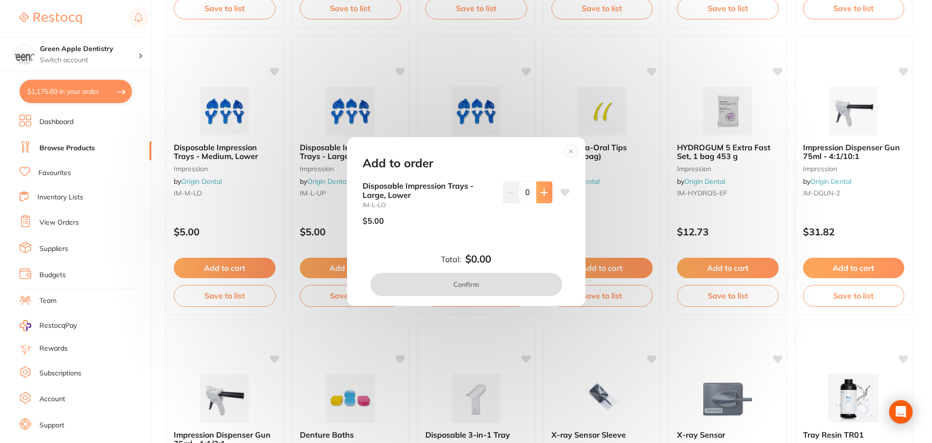
click at [545, 198] on button at bounding box center [544, 192] width 16 height 21
type input "1"
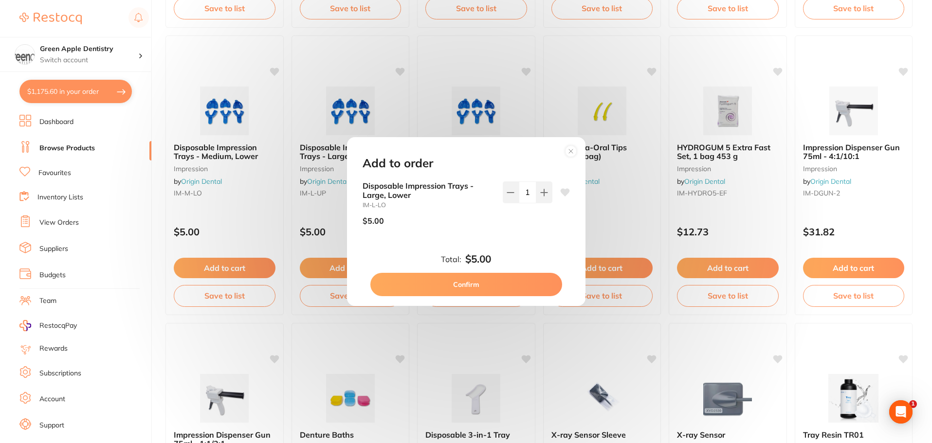
click at [523, 289] on button "Confirm" at bounding box center [466, 284] width 192 height 23
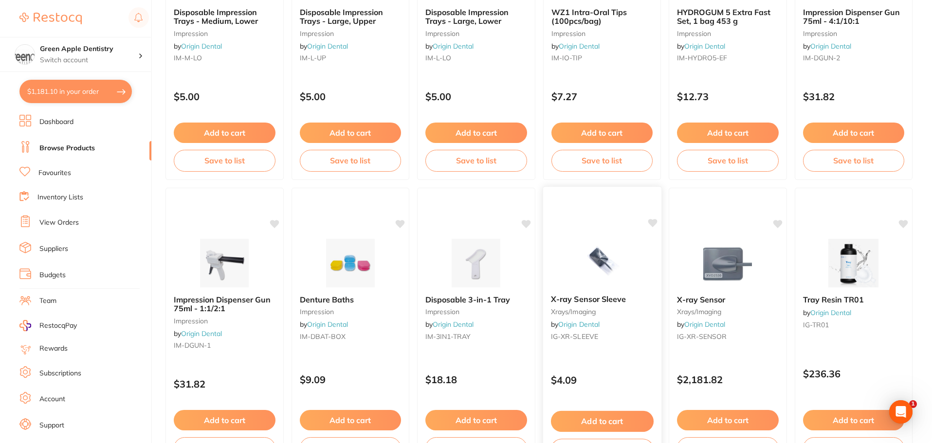
scroll to position [681, 0]
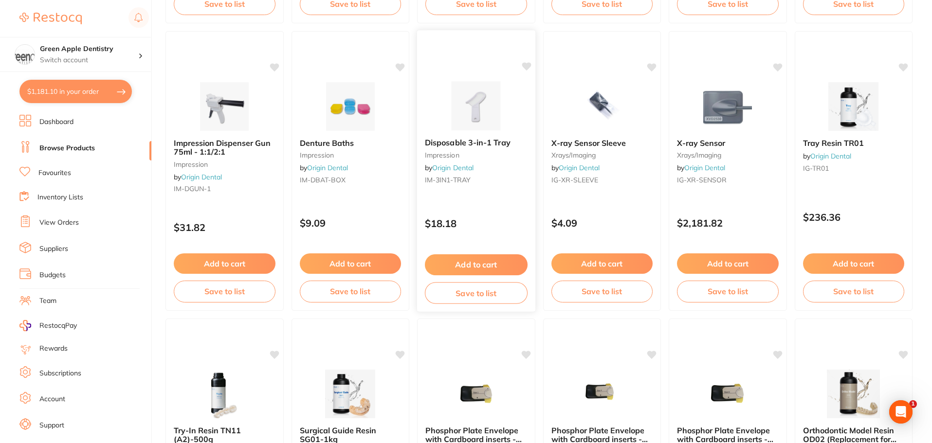
click at [490, 129] on img at bounding box center [476, 105] width 64 height 49
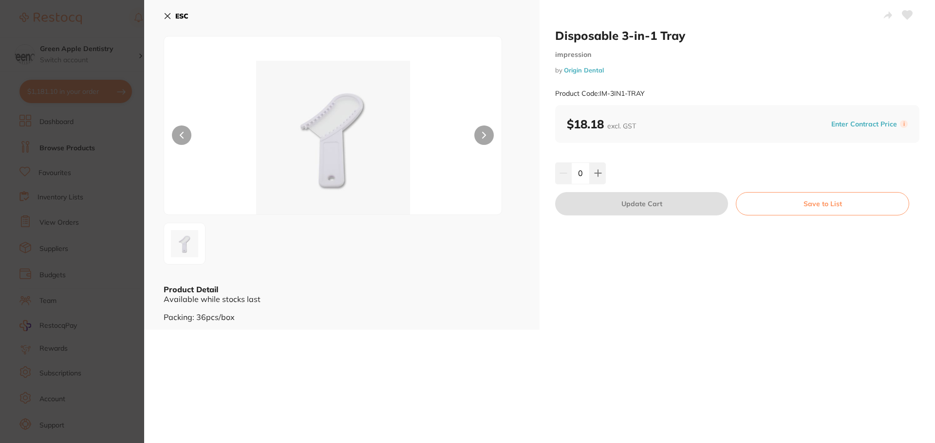
click at [174, 10] on button "ESC" at bounding box center [176, 16] width 25 height 17
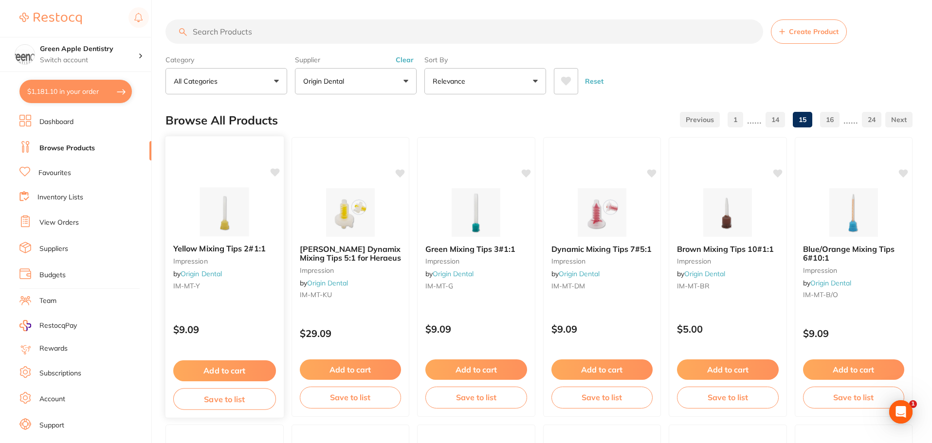
click at [206, 220] on img at bounding box center [225, 211] width 64 height 49
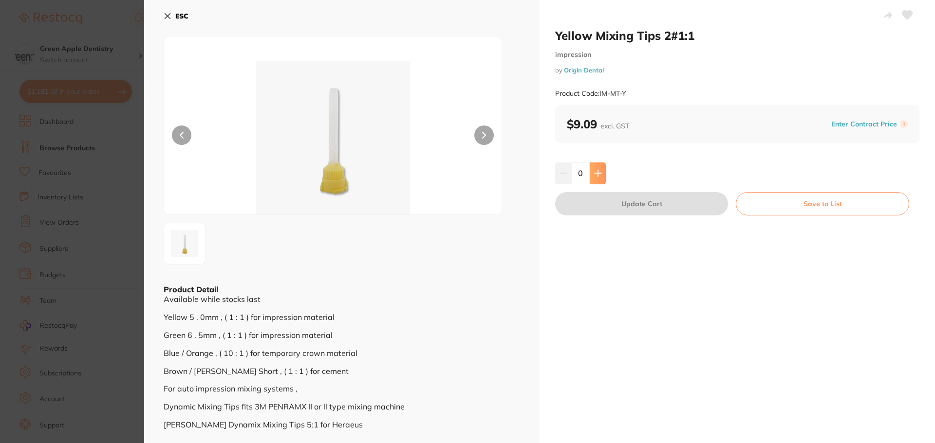
click at [594, 173] on icon at bounding box center [598, 173] width 8 height 8
type input "1"
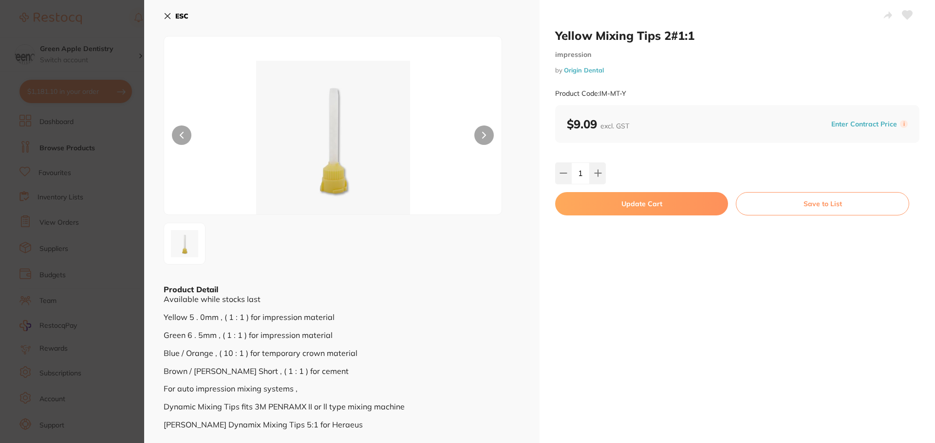
click at [675, 202] on button "Update Cart" at bounding box center [641, 203] width 173 height 23
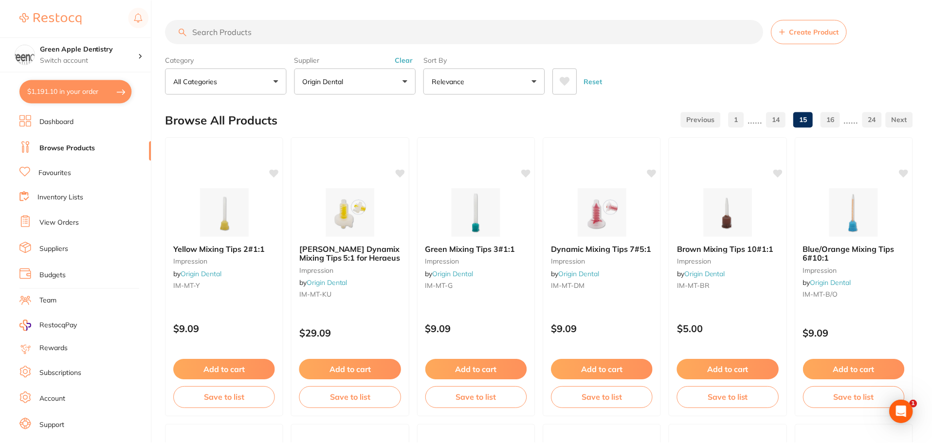
scroll to position [1, 0]
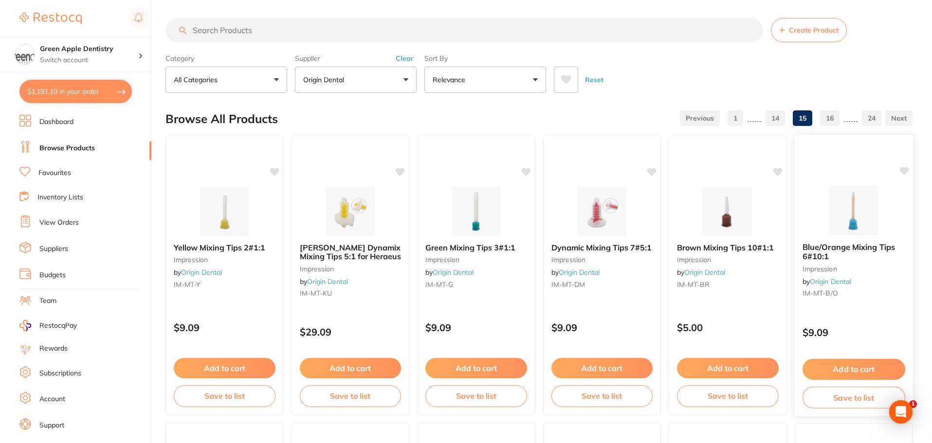
click at [867, 366] on button "Add to cart" at bounding box center [853, 369] width 103 height 21
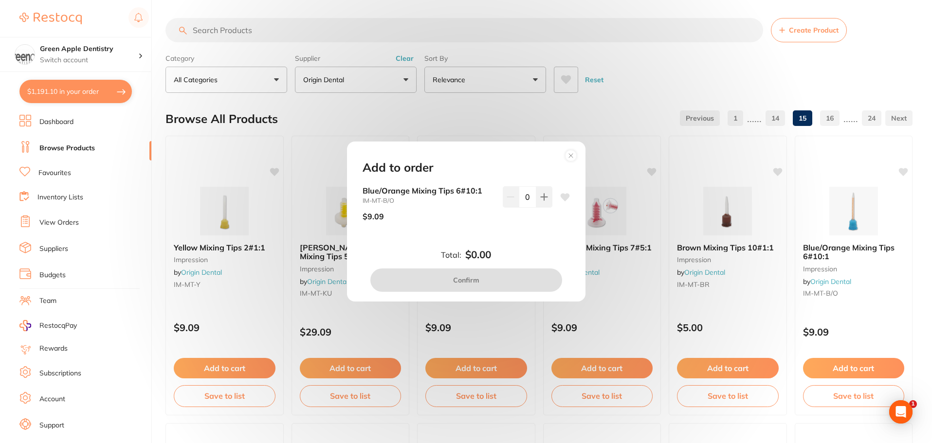
scroll to position [0, 0]
click at [566, 156] on circle at bounding box center [570, 155] width 11 height 11
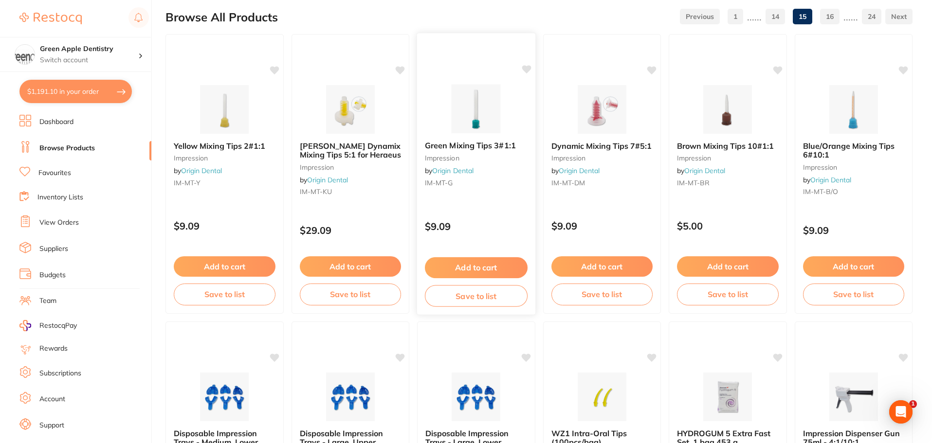
scroll to position [99, 0]
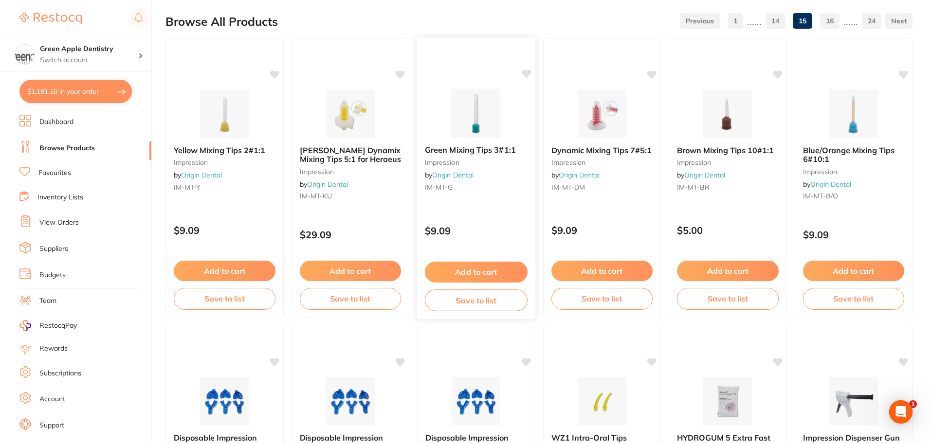
click at [492, 275] on button "Add to cart" at bounding box center [476, 272] width 103 height 21
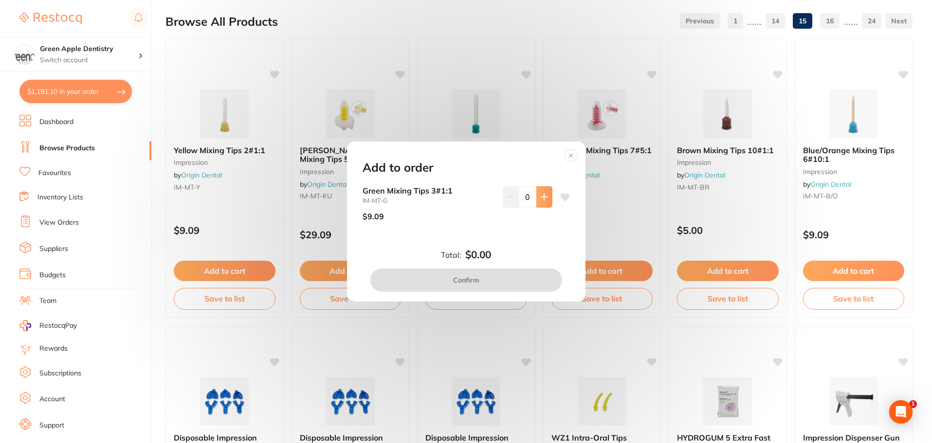
scroll to position [0, 0]
click at [546, 201] on button at bounding box center [544, 196] width 16 height 21
type input "1"
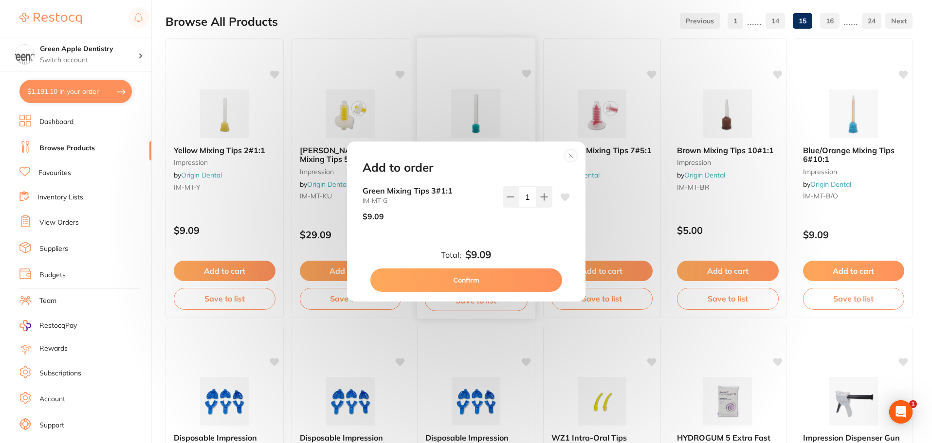
click at [499, 282] on button "Confirm" at bounding box center [466, 280] width 192 height 23
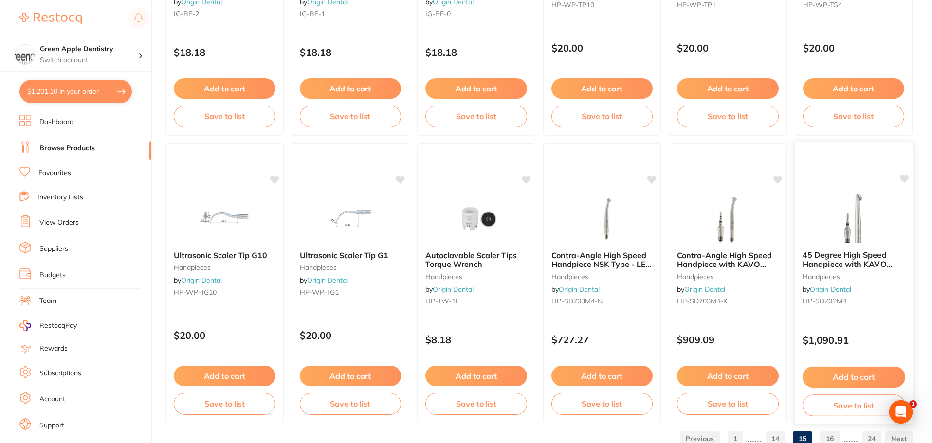
scroll to position [2326, 0]
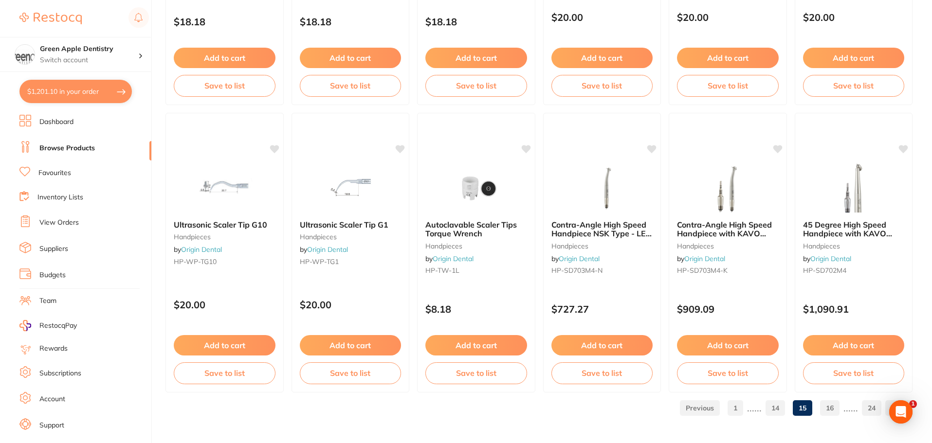
click at [827, 409] on link "16" at bounding box center [829, 408] width 19 height 19
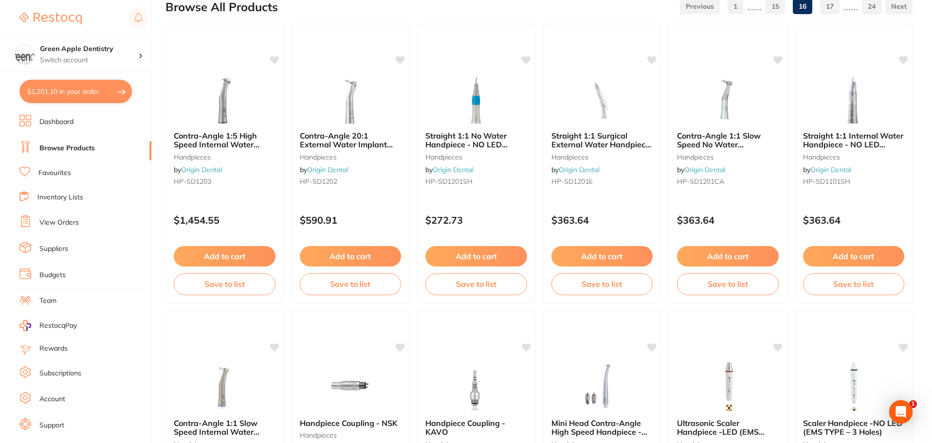
scroll to position [49, 0]
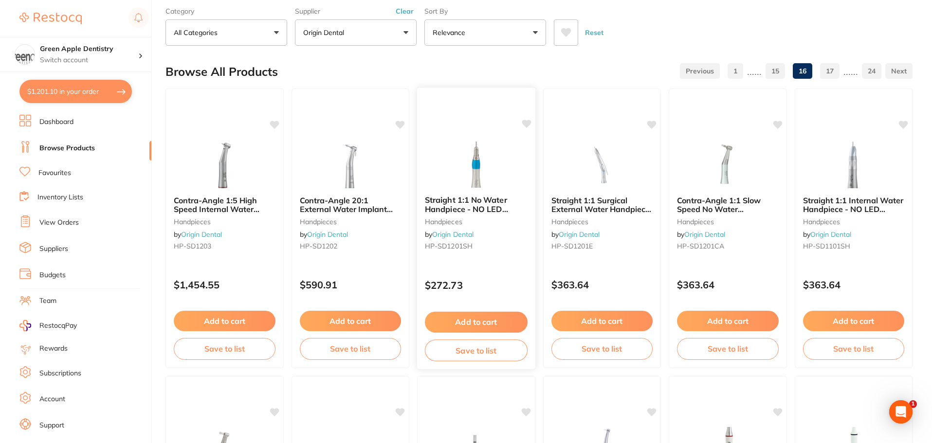
click at [456, 174] on img at bounding box center [476, 163] width 64 height 49
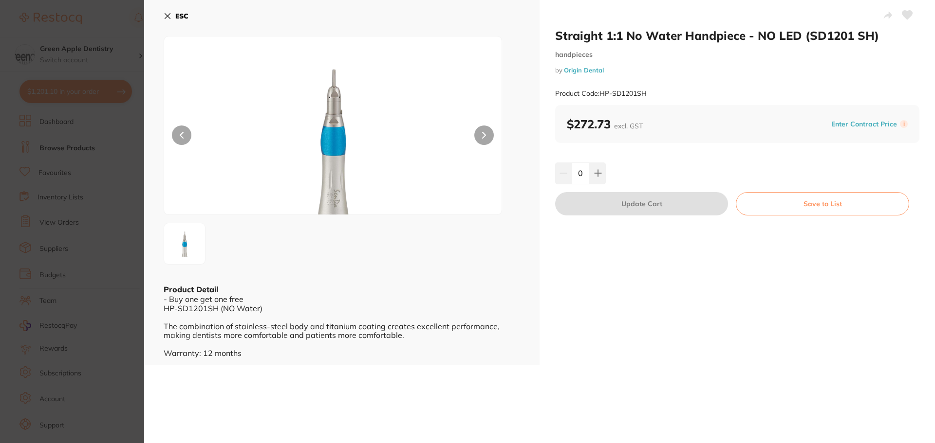
click at [180, 13] on b "ESC" at bounding box center [181, 16] width 13 height 9
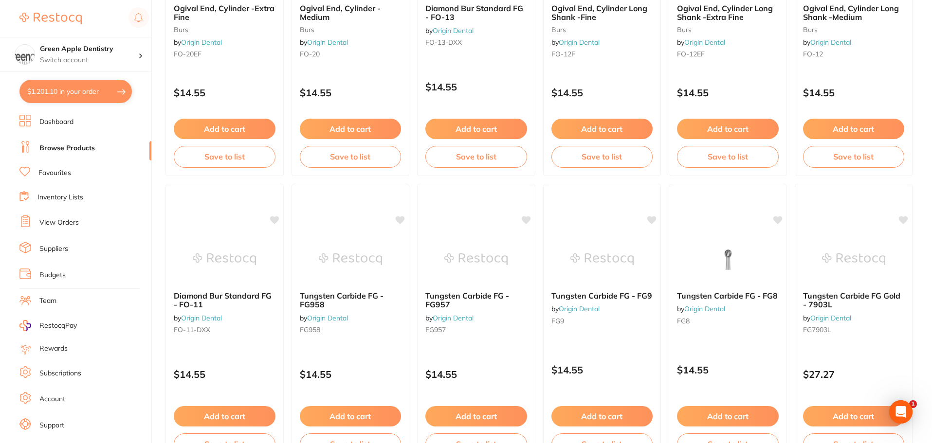
scroll to position [2326, 0]
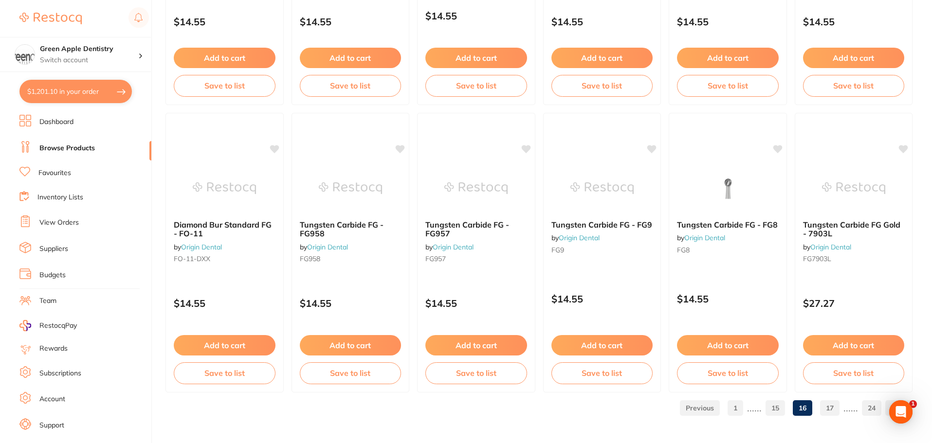
click at [826, 408] on link "17" at bounding box center [829, 408] width 19 height 19
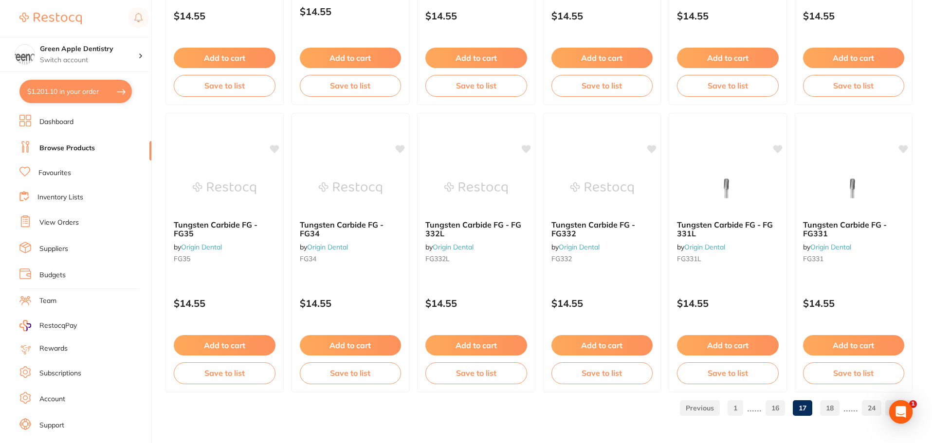
click at [826, 411] on link "18" at bounding box center [829, 408] width 19 height 19
click at [828, 406] on link "19" at bounding box center [829, 408] width 19 height 19
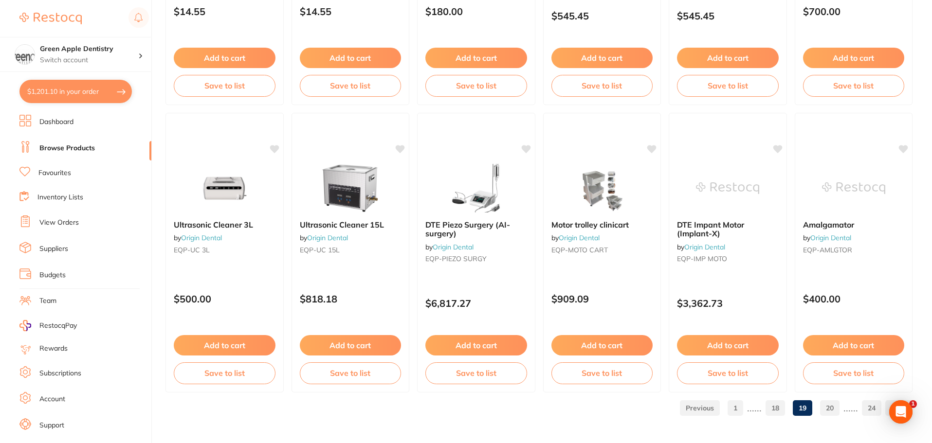
click at [839, 410] on link "20" at bounding box center [829, 408] width 19 height 19
